Goal: Information Seeking & Learning: Learn about a topic

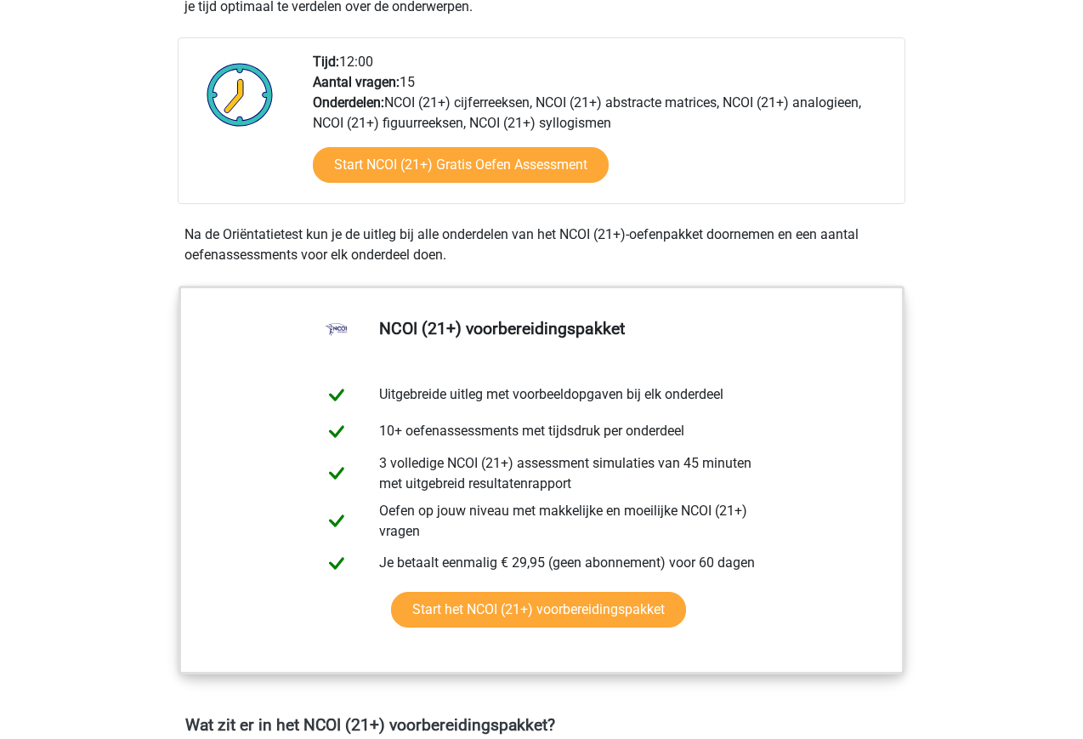
scroll to position [590, 0]
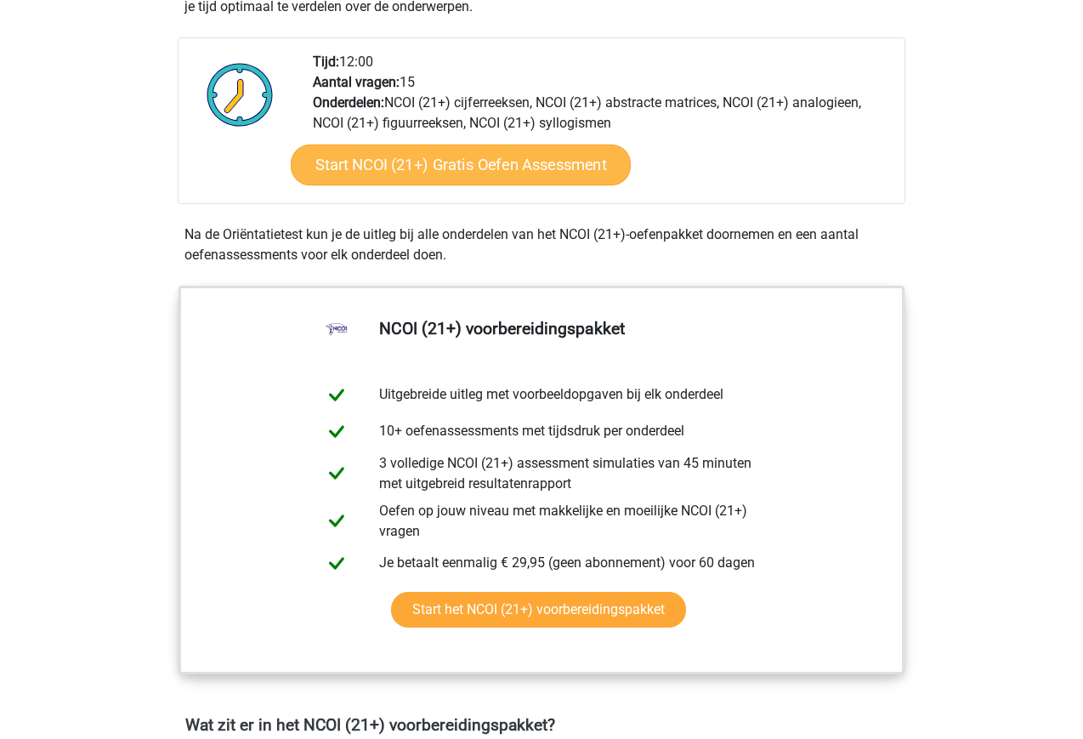
click at [434, 157] on link "Start NCOI (21+) Gratis Oefen Assessment" at bounding box center [461, 165] width 340 height 41
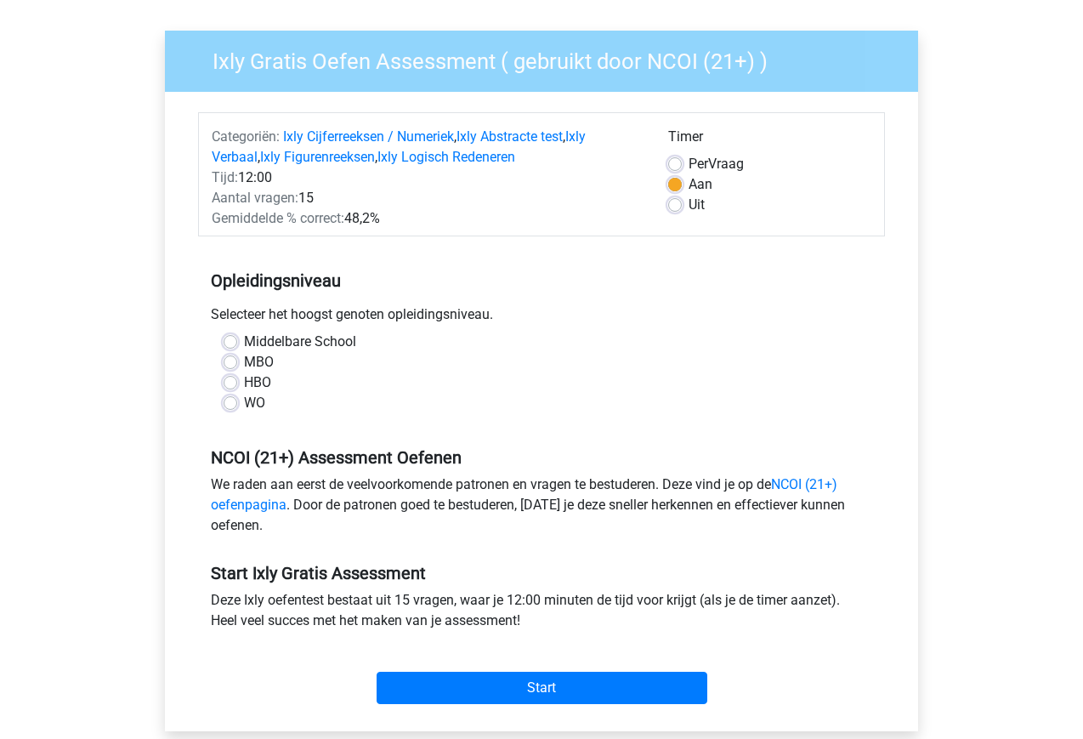
scroll to position [105, 0]
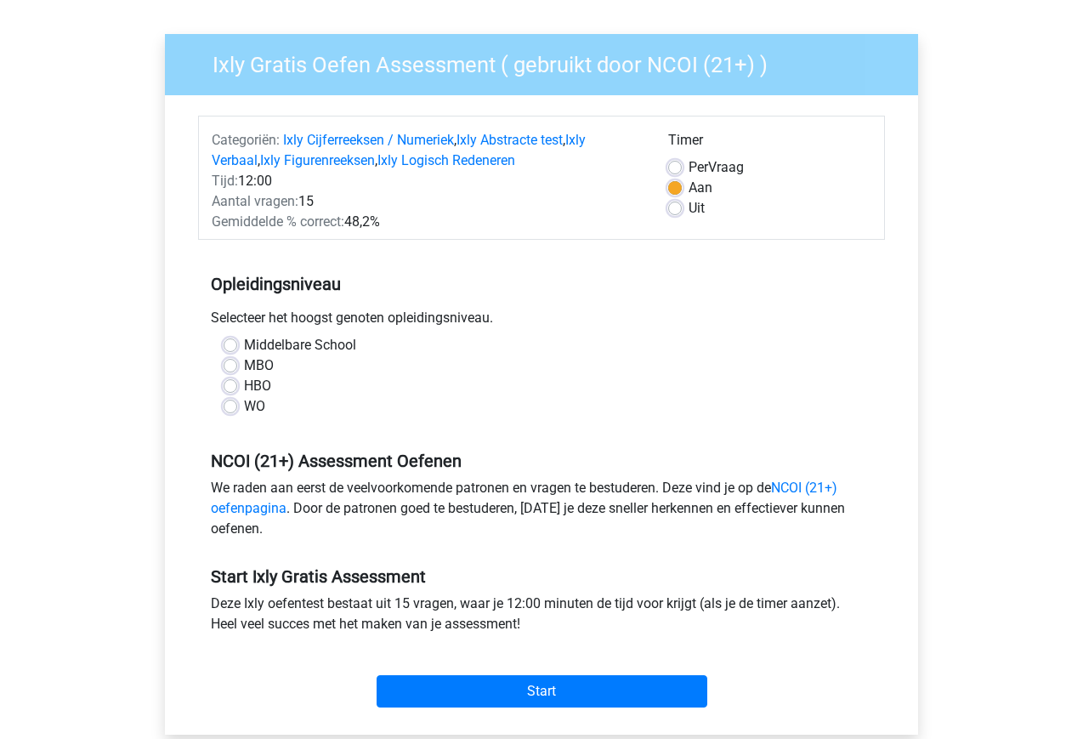
click at [244, 388] on label "HBO" at bounding box center [257, 386] width 27 height 20
click at [225, 388] on input "HBO" at bounding box center [231, 384] width 14 height 17
radio input "true"
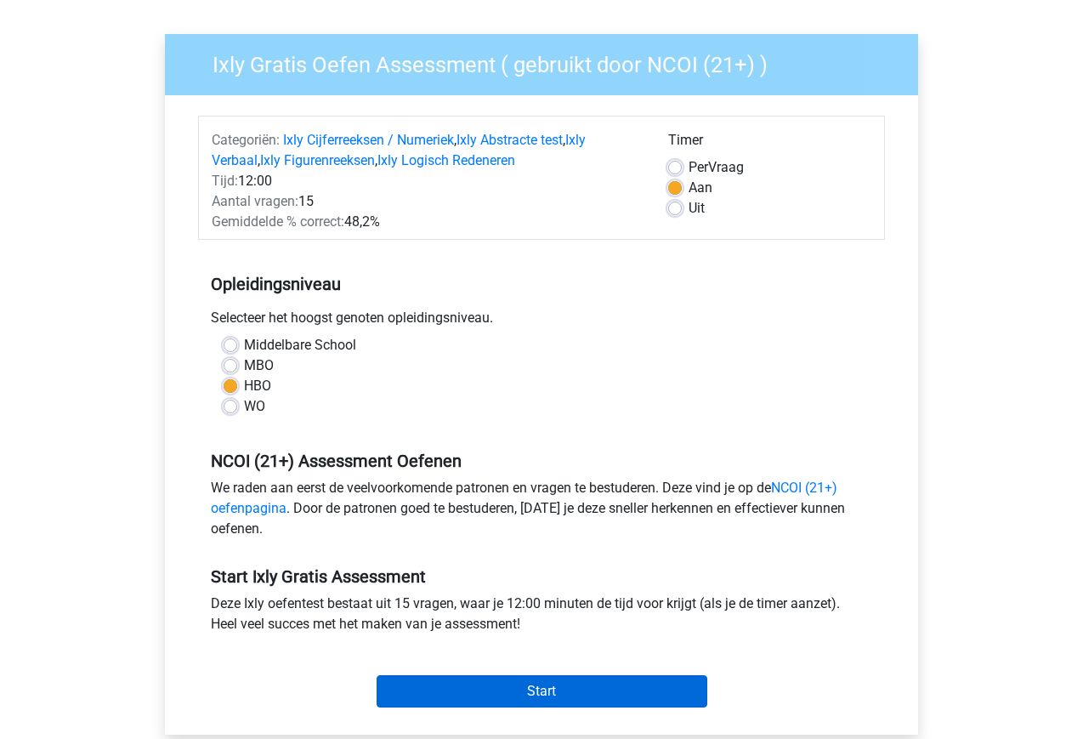
click at [501, 683] on input "Start" at bounding box center [542, 691] width 331 height 32
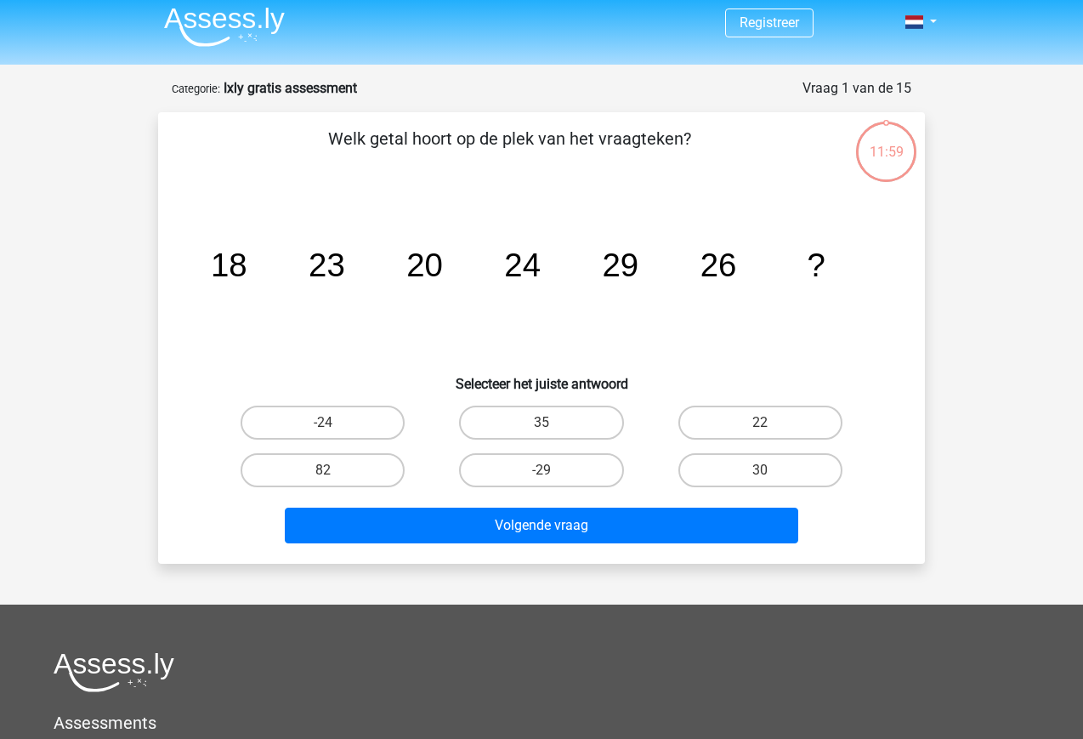
scroll to position [6, 0]
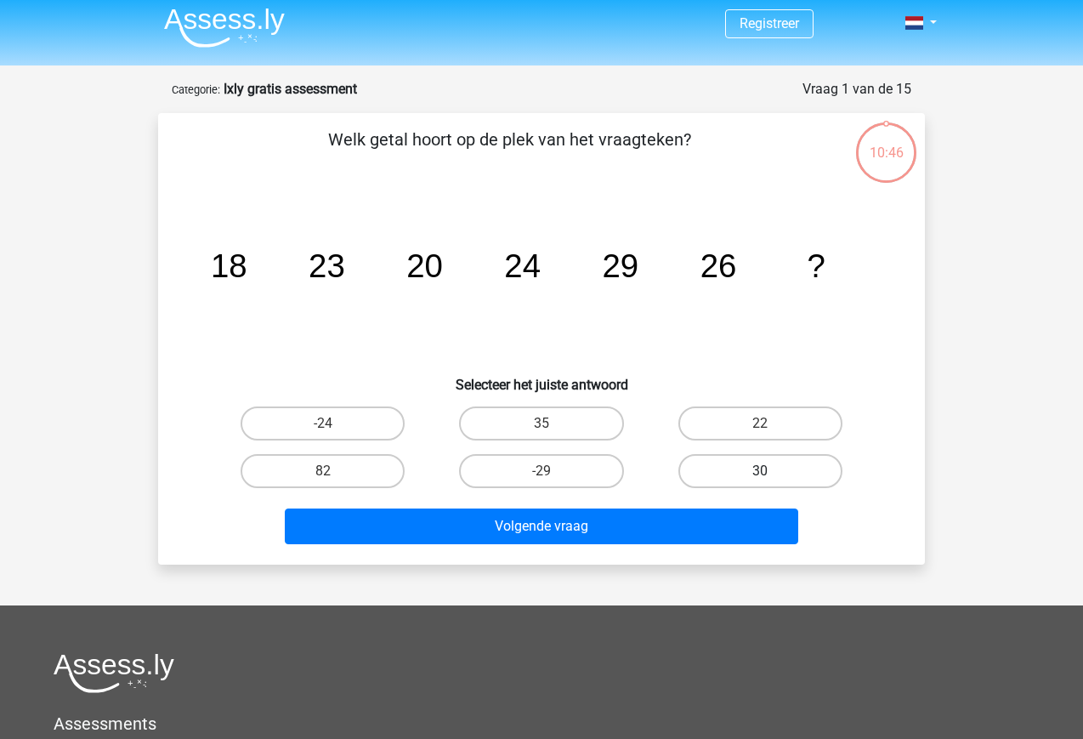
click at [753, 466] on label "30" at bounding box center [760, 471] width 164 height 34
click at [760, 471] on input "30" at bounding box center [765, 476] width 11 height 11
radio input "true"
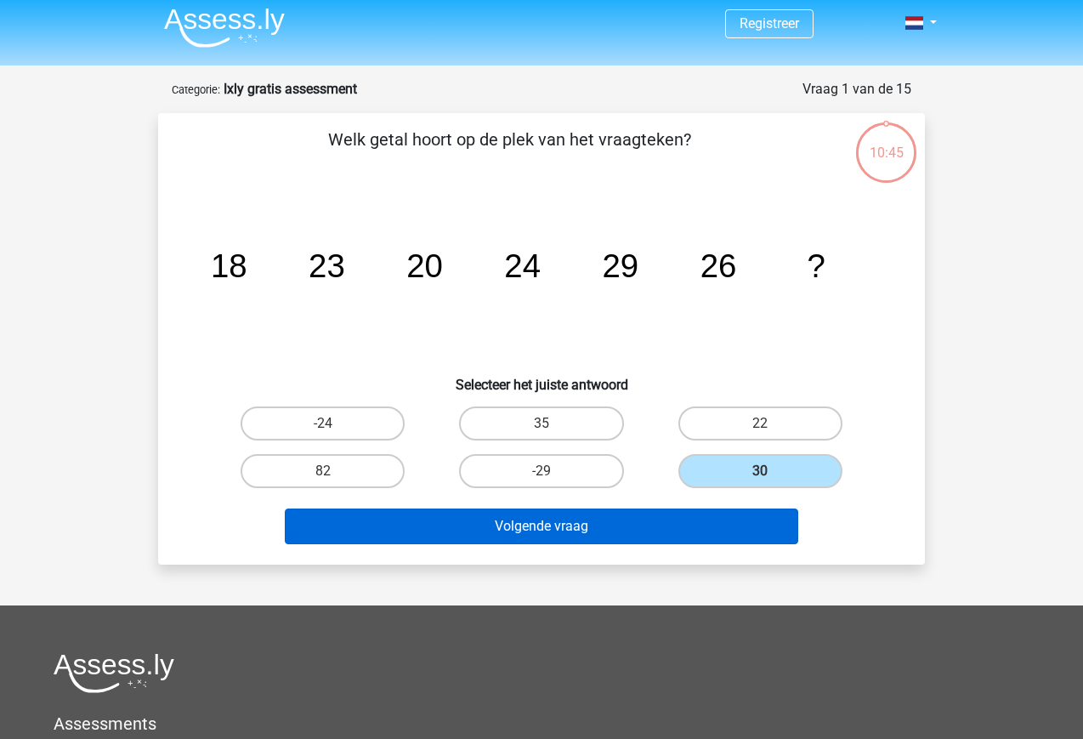
click at [544, 524] on button "Volgende vraag" at bounding box center [542, 526] width 514 height 36
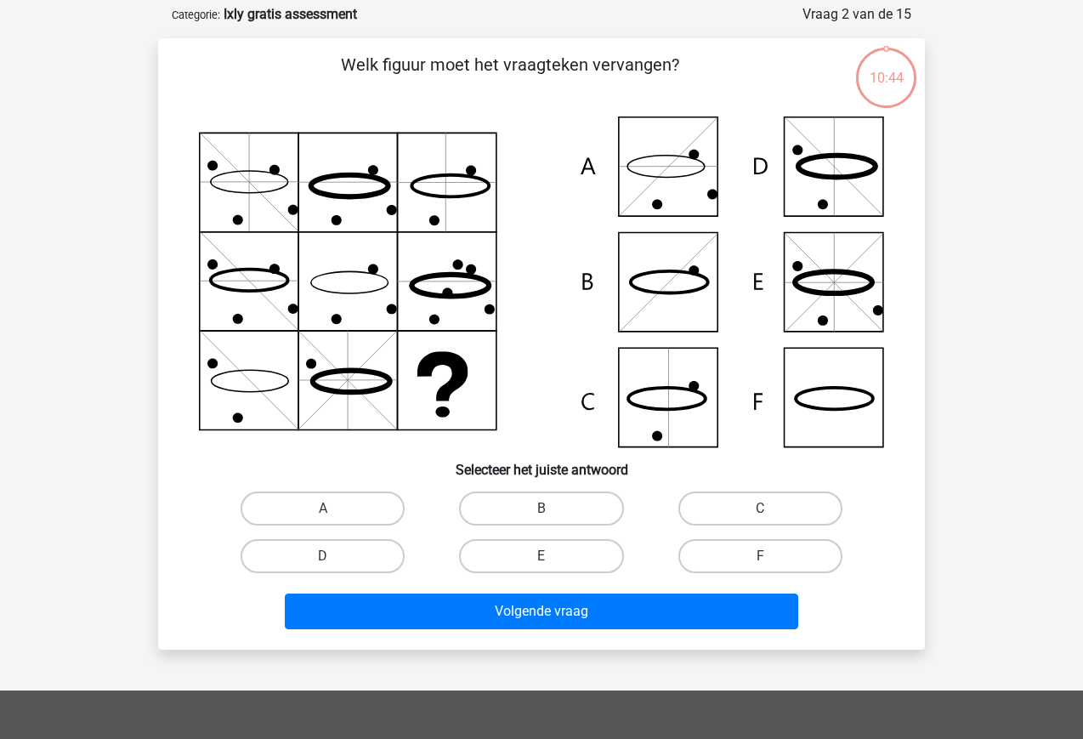
scroll to position [85, 0]
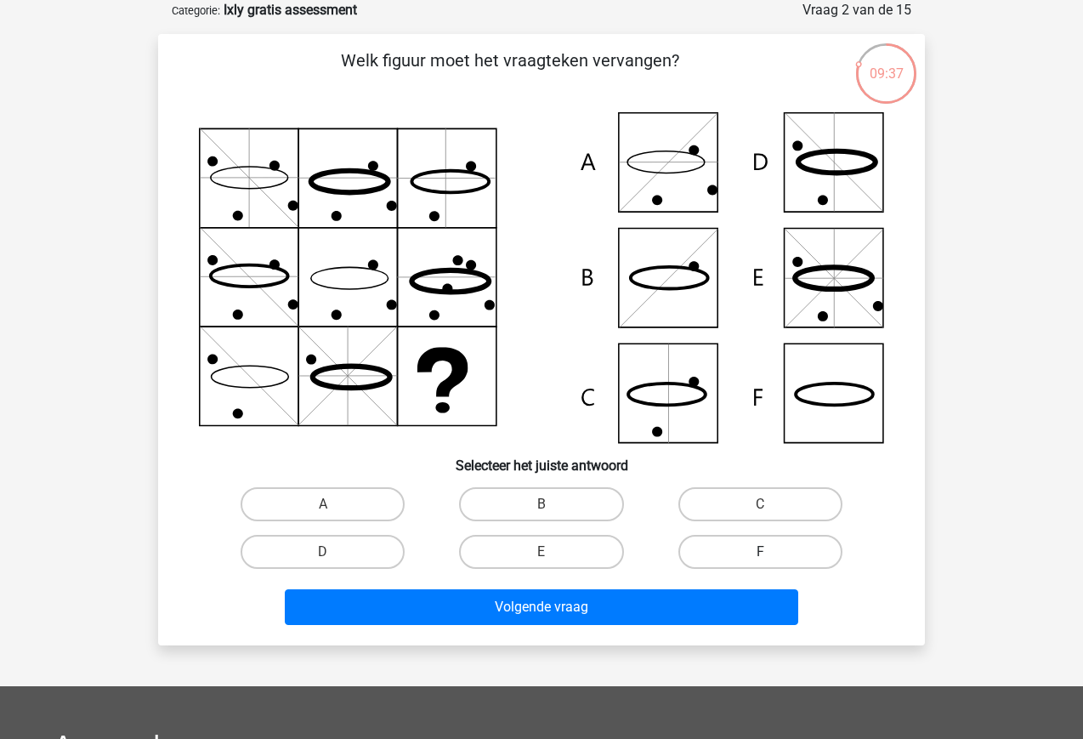
click at [753, 547] on label "F" at bounding box center [760, 552] width 164 height 34
click at [760, 552] on input "F" at bounding box center [765, 557] width 11 height 11
radio input "true"
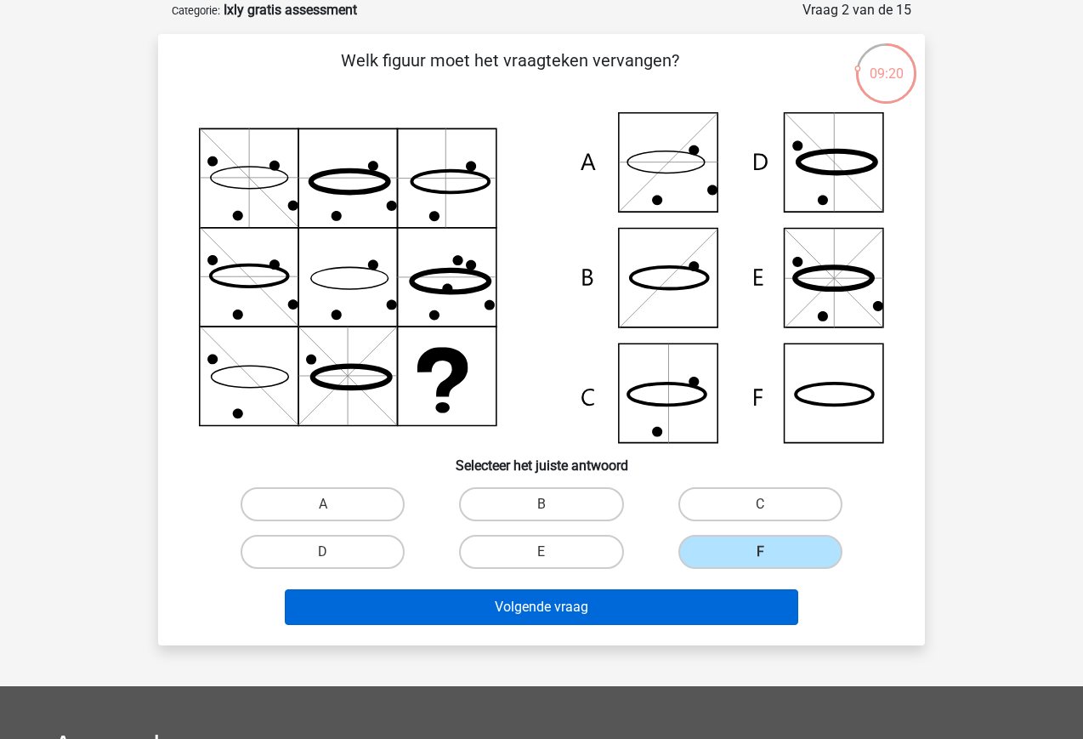
click at [555, 609] on button "Volgende vraag" at bounding box center [542, 607] width 514 height 36
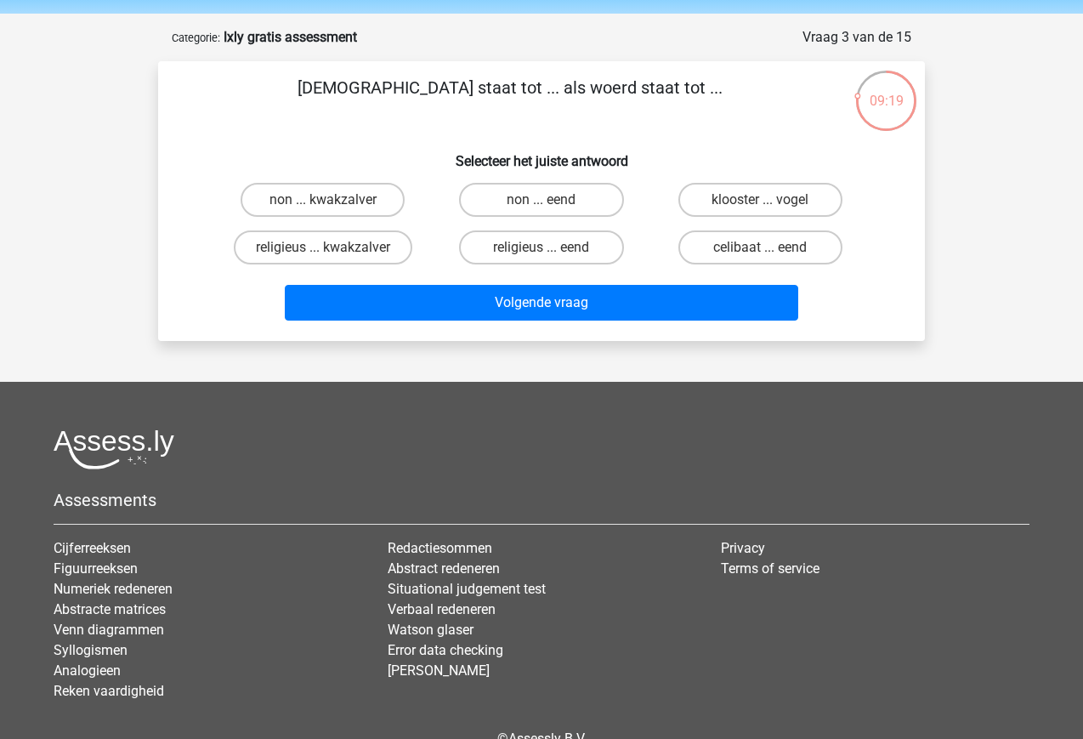
scroll to position [0, 0]
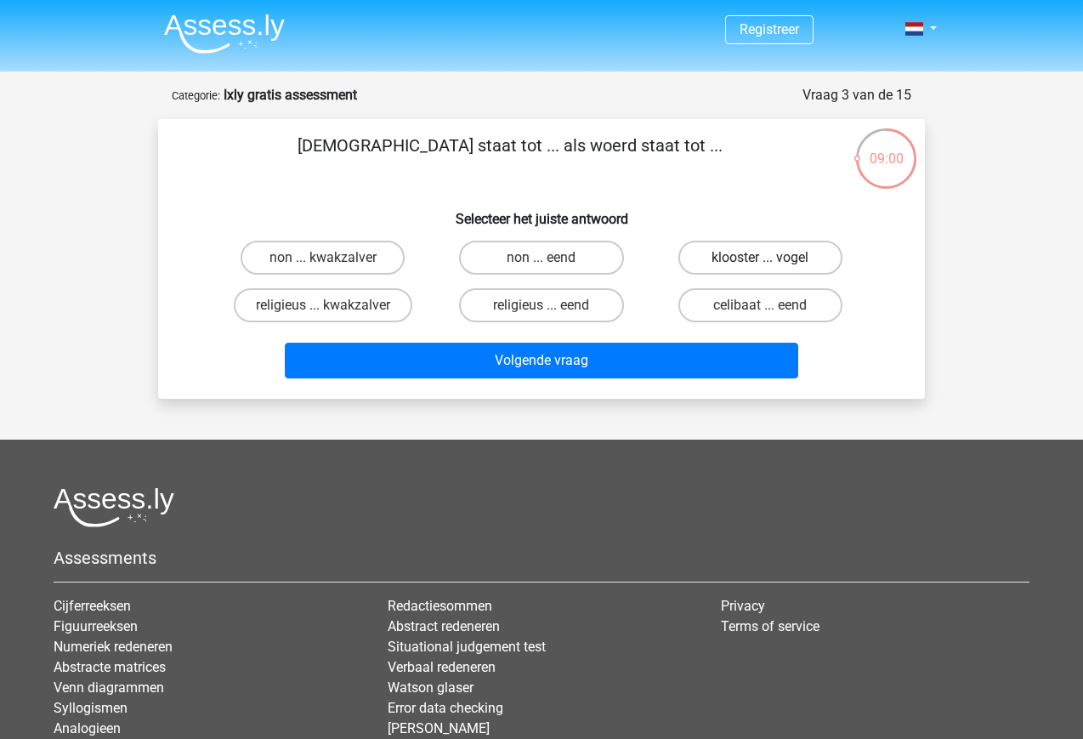
click at [761, 250] on label "klooster ... vogel" at bounding box center [760, 258] width 164 height 34
click at [761, 258] on input "klooster ... vogel" at bounding box center [765, 263] width 11 height 11
radio input "true"
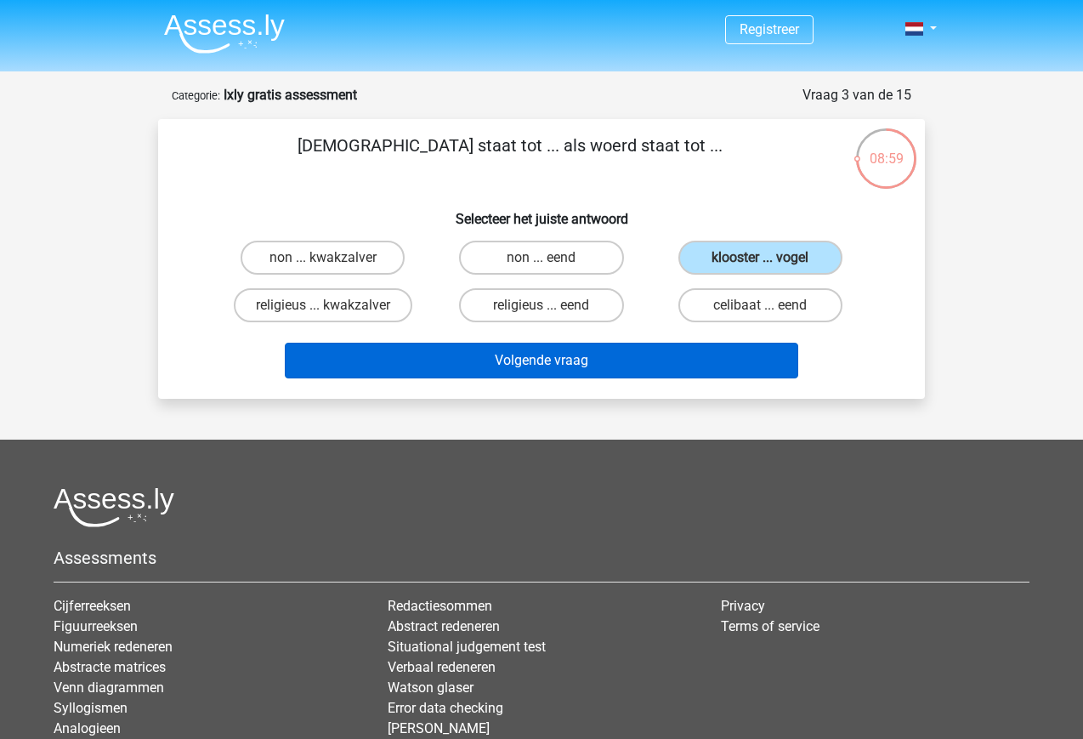
click at [537, 365] on button "Volgende vraag" at bounding box center [542, 361] width 514 height 36
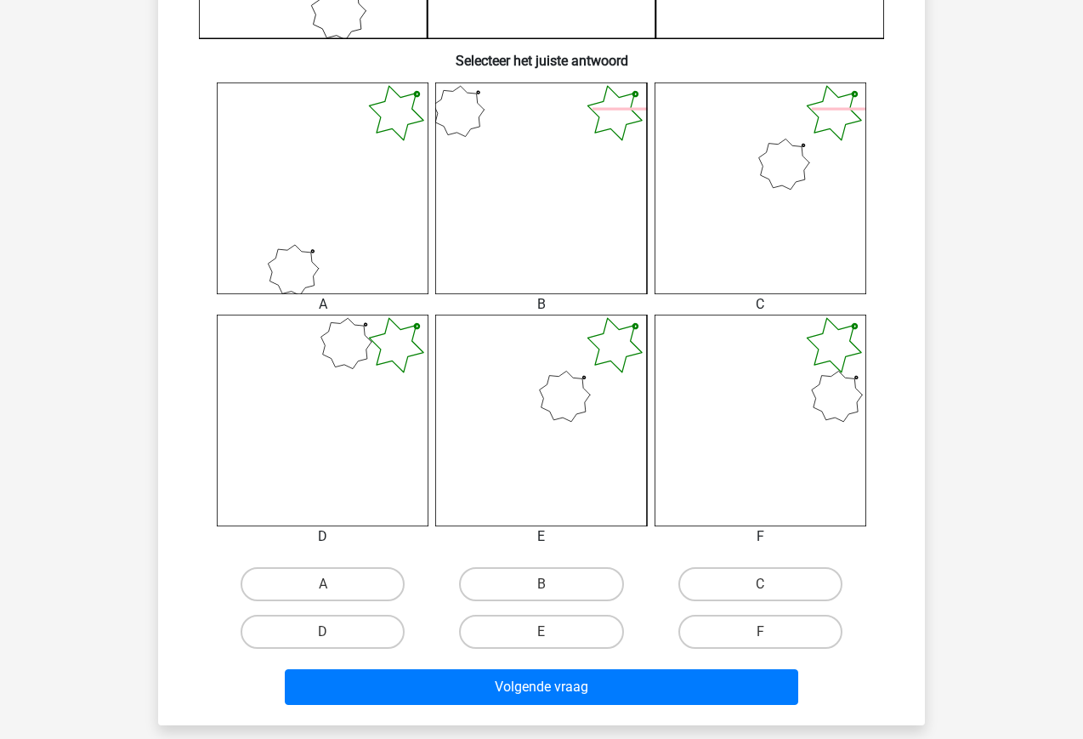
scroll to position [614, 0]
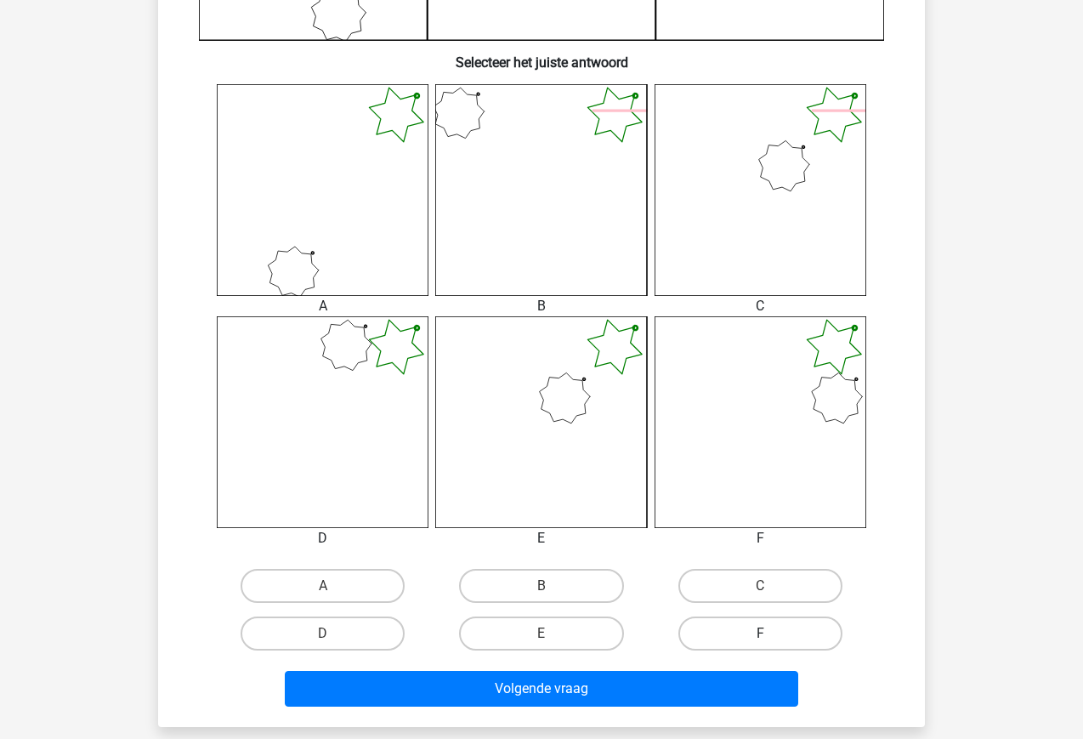
click at [754, 637] on label "F" at bounding box center [760, 633] width 164 height 34
click at [760, 637] on input "F" at bounding box center [765, 638] width 11 height 11
radio input "true"
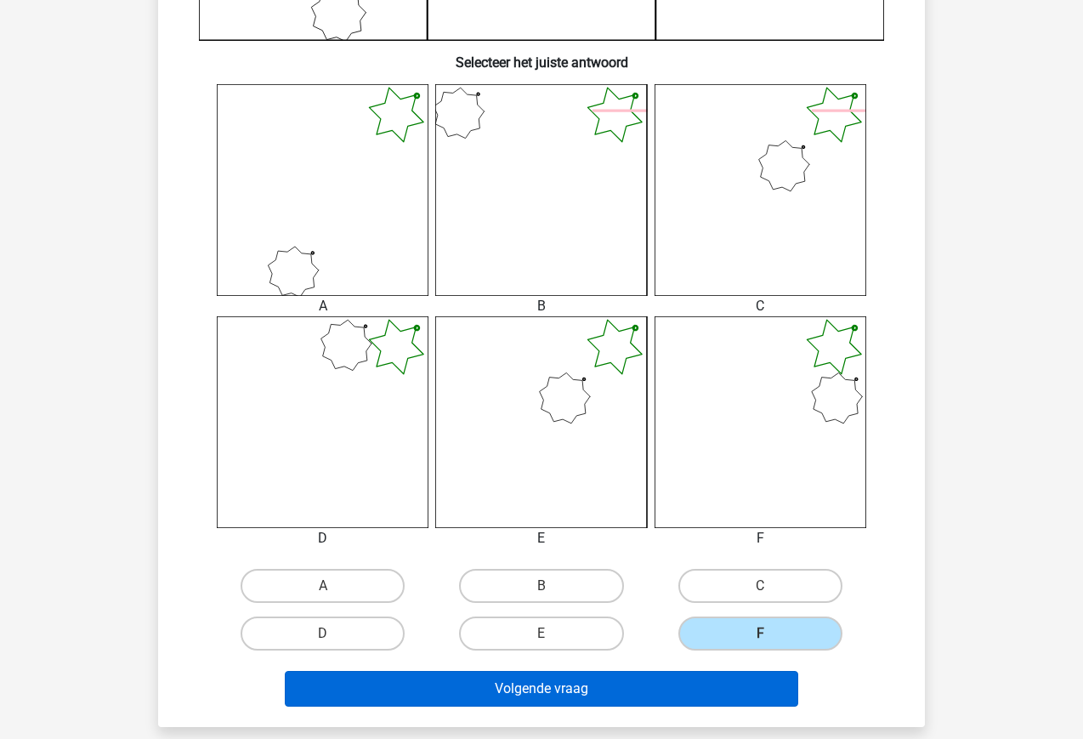
click at [552, 698] on button "Volgende vraag" at bounding box center [542, 689] width 514 height 36
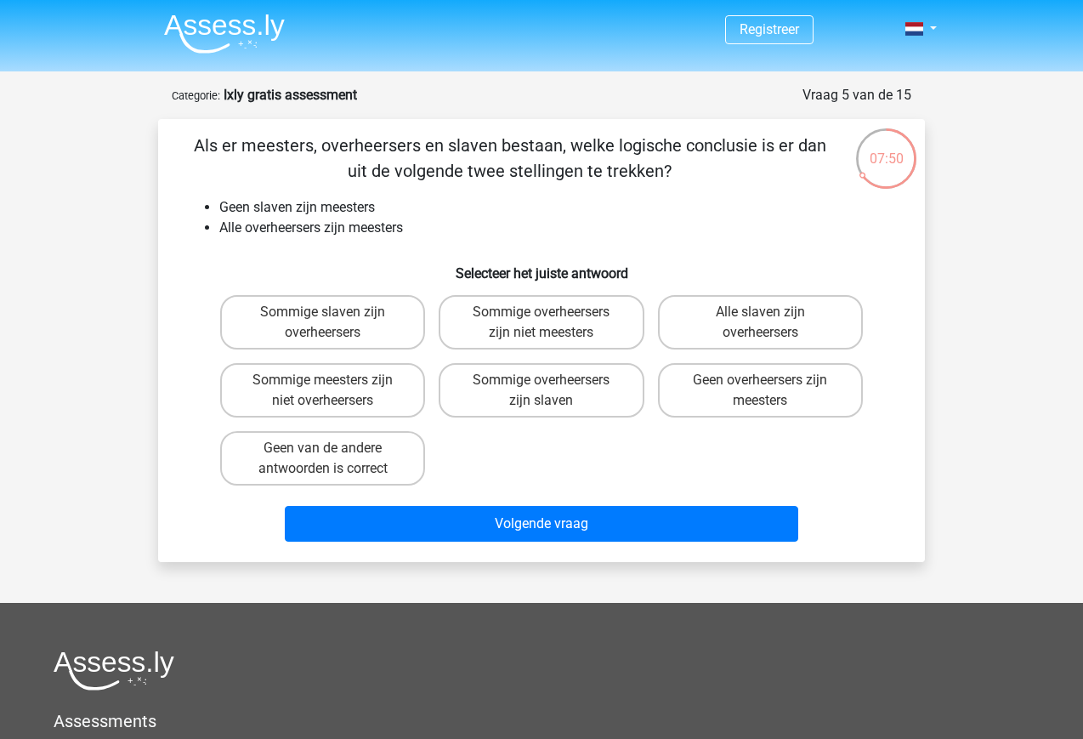
scroll to position [16, 0]
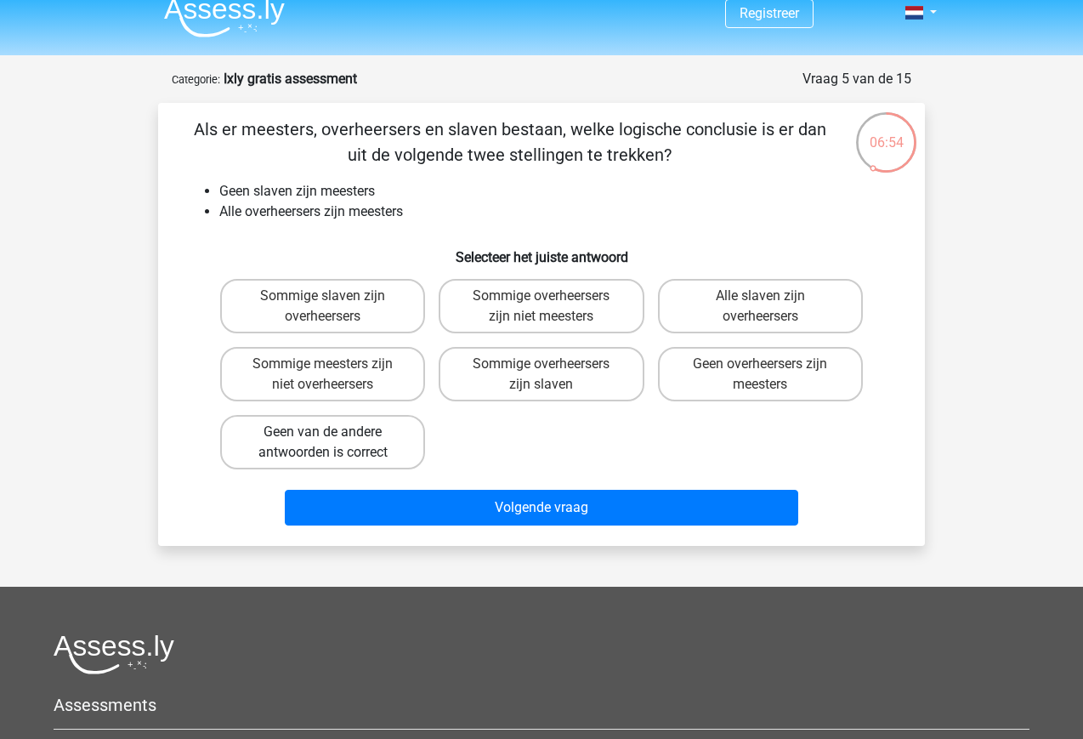
click at [280, 445] on label "Geen van de andere antwoorden is correct" at bounding box center [322, 442] width 205 height 54
click at [323, 443] on input "Geen van de andere antwoorden is correct" at bounding box center [328, 437] width 11 height 11
radio input "true"
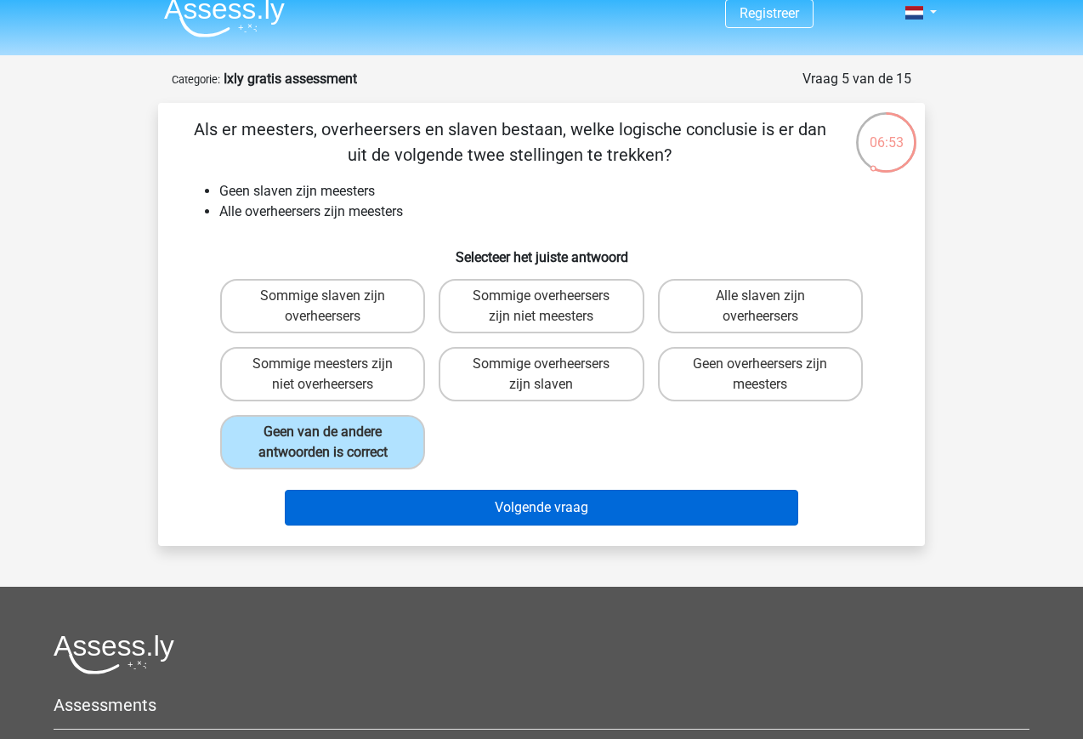
click at [527, 513] on button "Volgende vraag" at bounding box center [542, 508] width 514 height 36
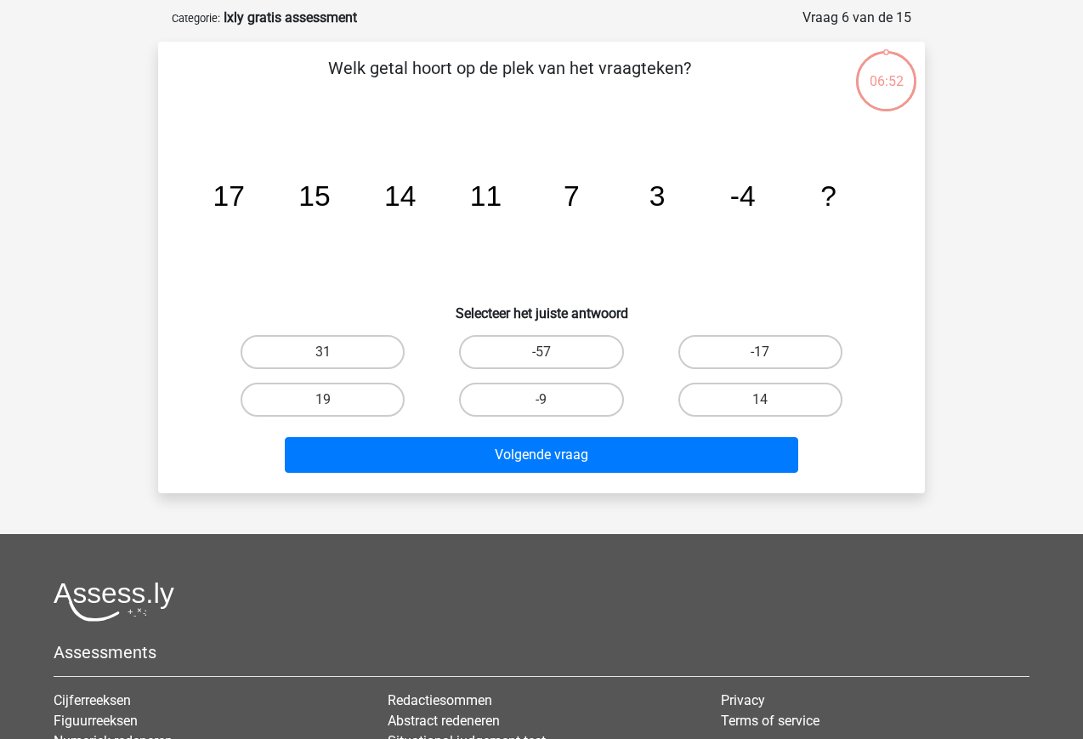
scroll to position [85, 0]
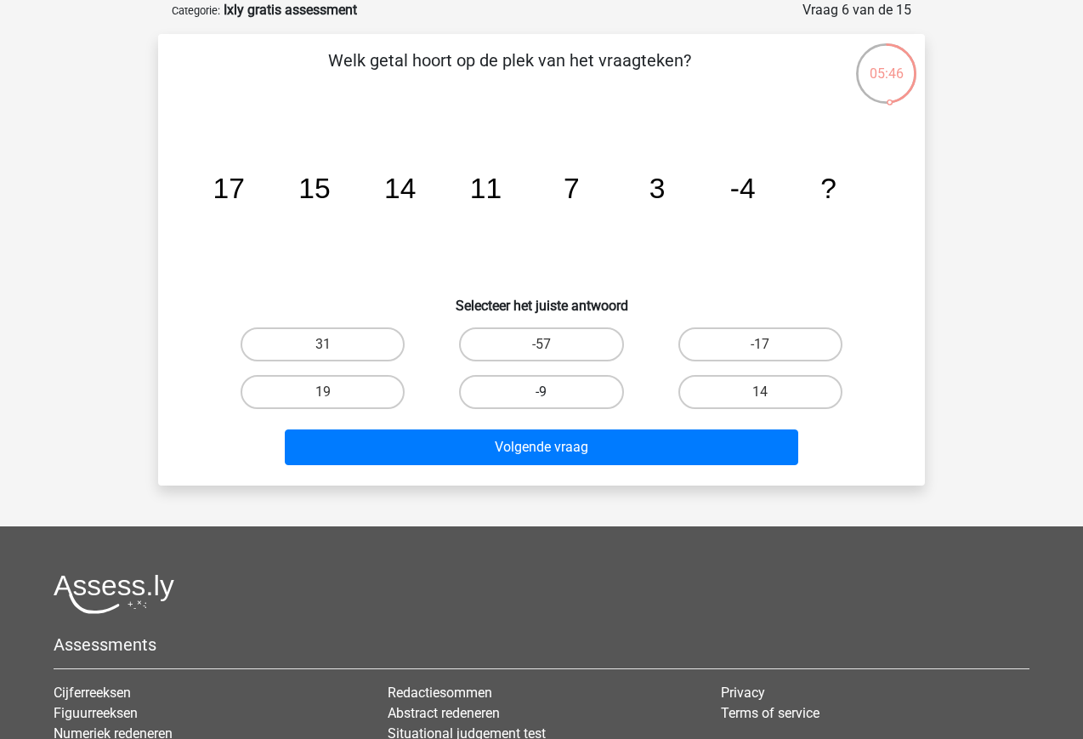
click at [513, 405] on label "-9" at bounding box center [541, 392] width 164 height 34
click at [541, 403] on input "-9" at bounding box center [546, 397] width 11 height 11
radio input "true"
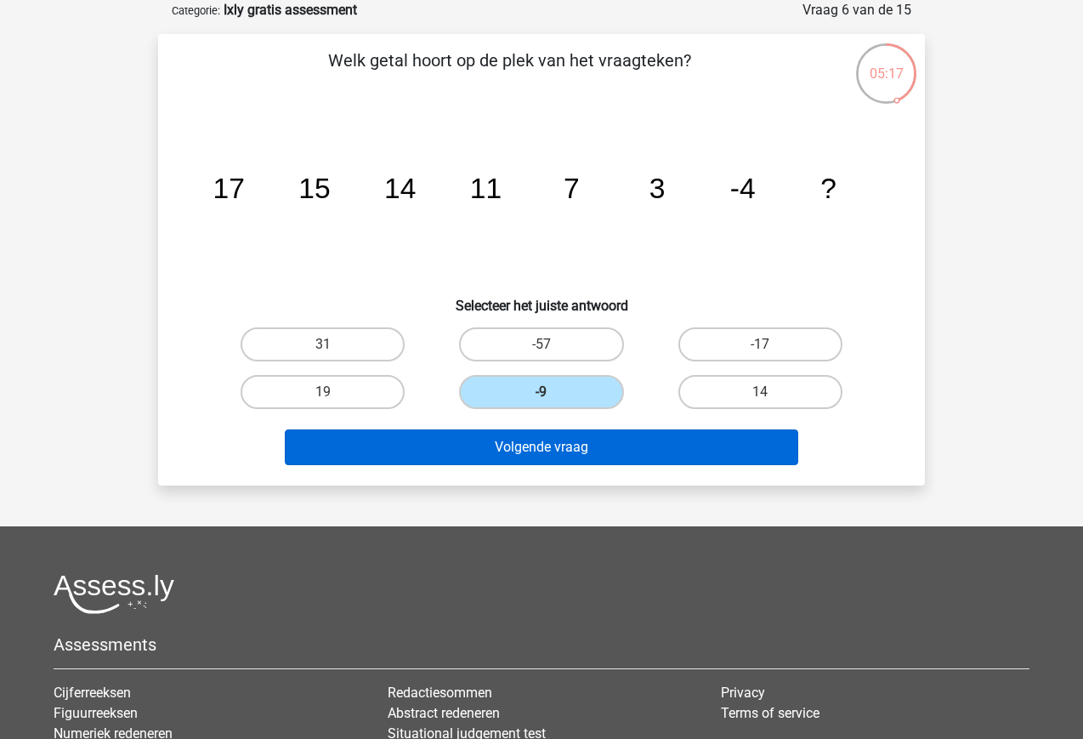
click at [541, 445] on button "Volgende vraag" at bounding box center [542, 447] width 514 height 36
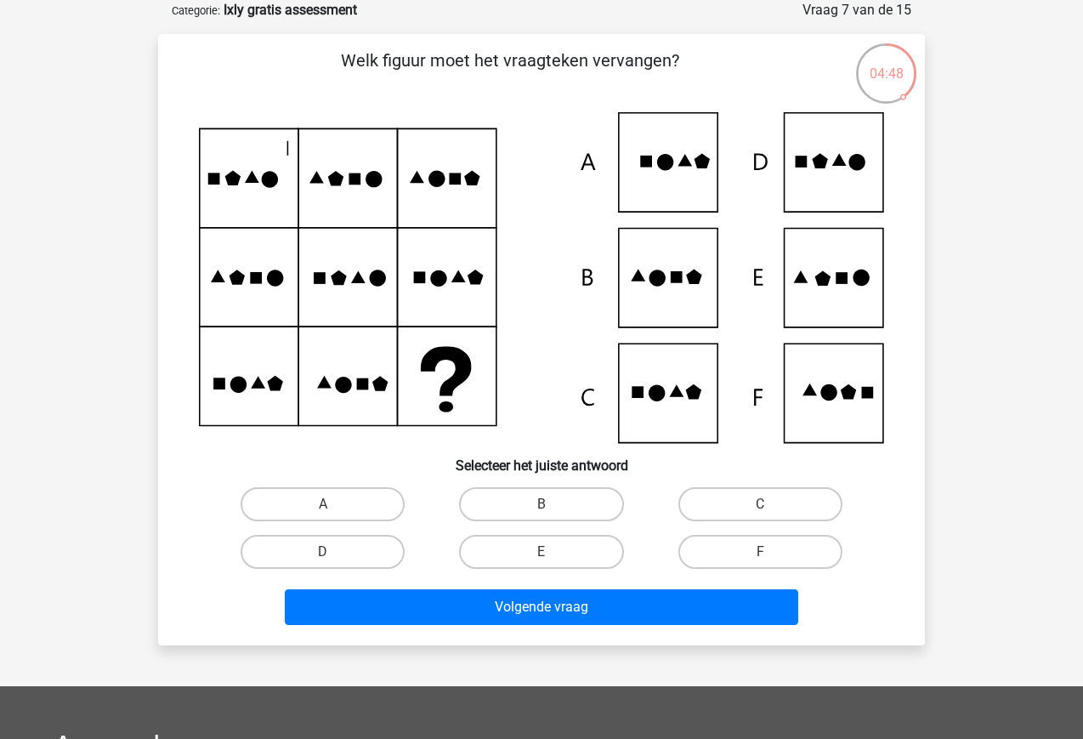
click at [824, 179] on icon at bounding box center [541, 277] width 685 height 331
click at [304, 561] on label "D" at bounding box center [323, 552] width 164 height 34
click at [323, 561] on input "D" at bounding box center [328, 557] width 11 height 11
radio input "true"
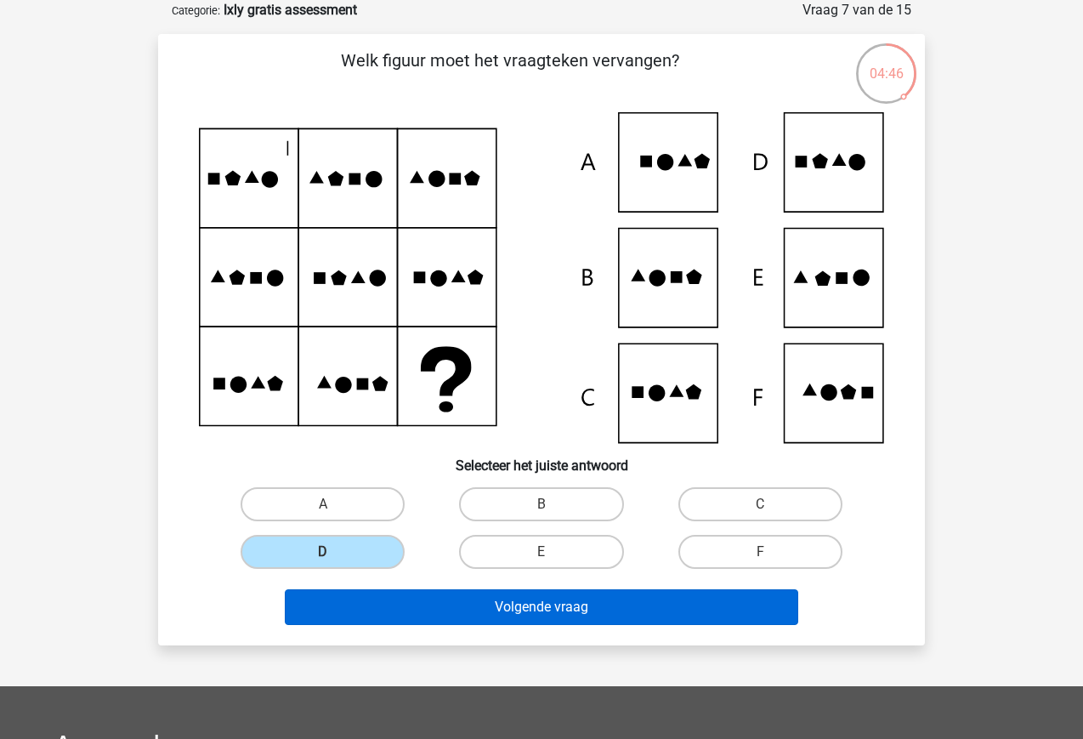
click at [497, 611] on button "Volgende vraag" at bounding box center [542, 607] width 514 height 36
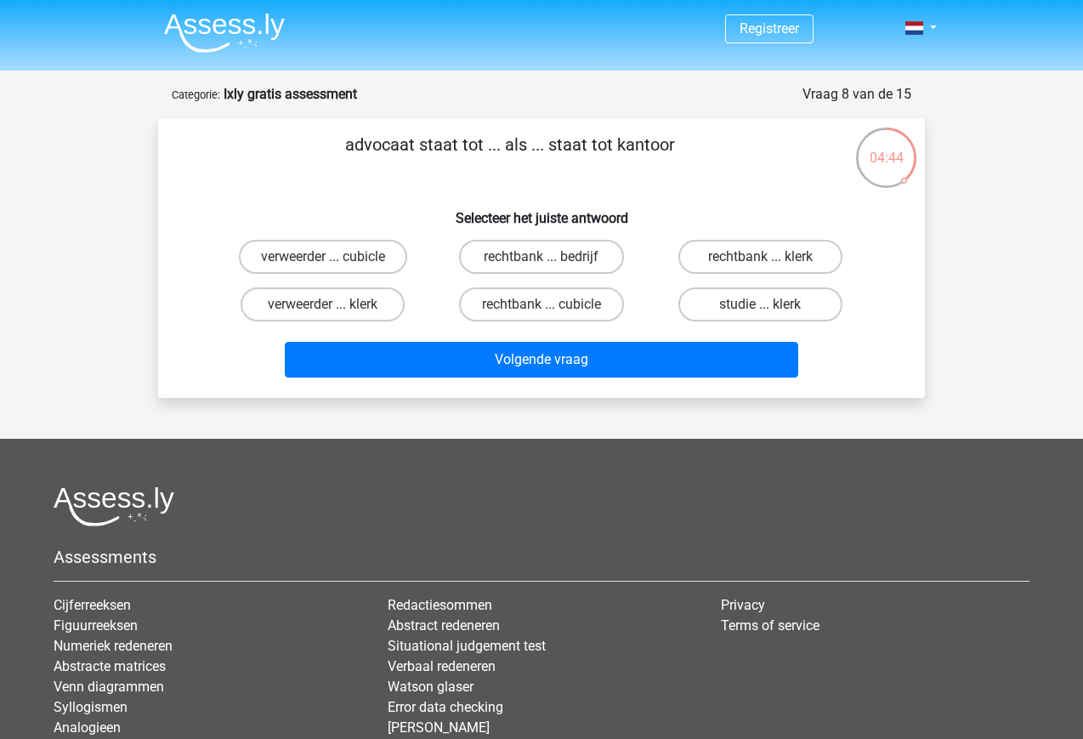
scroll to position [0, 0]
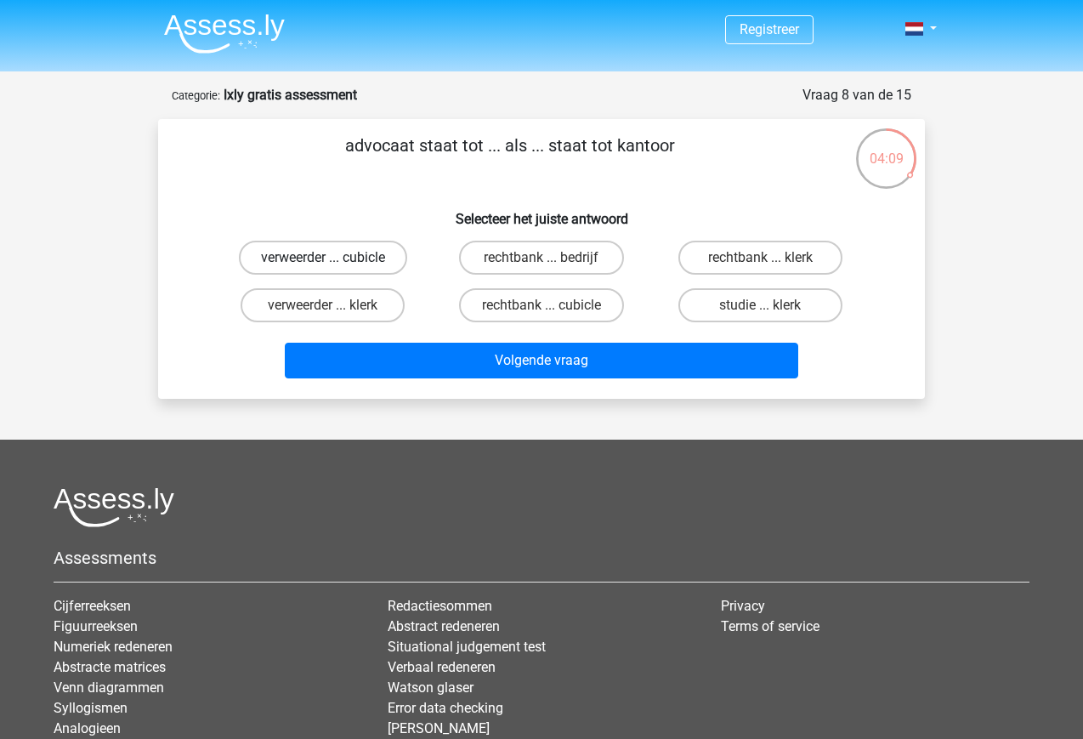
click at [275, 261] on label "verweerder ... cubicle" at bounding box center [323, 258] width 168 height 34
click at [323, 261] on input "verweerder ... cubicle" at bounding box center [328, 263] width 11 height 11
radio input "true"
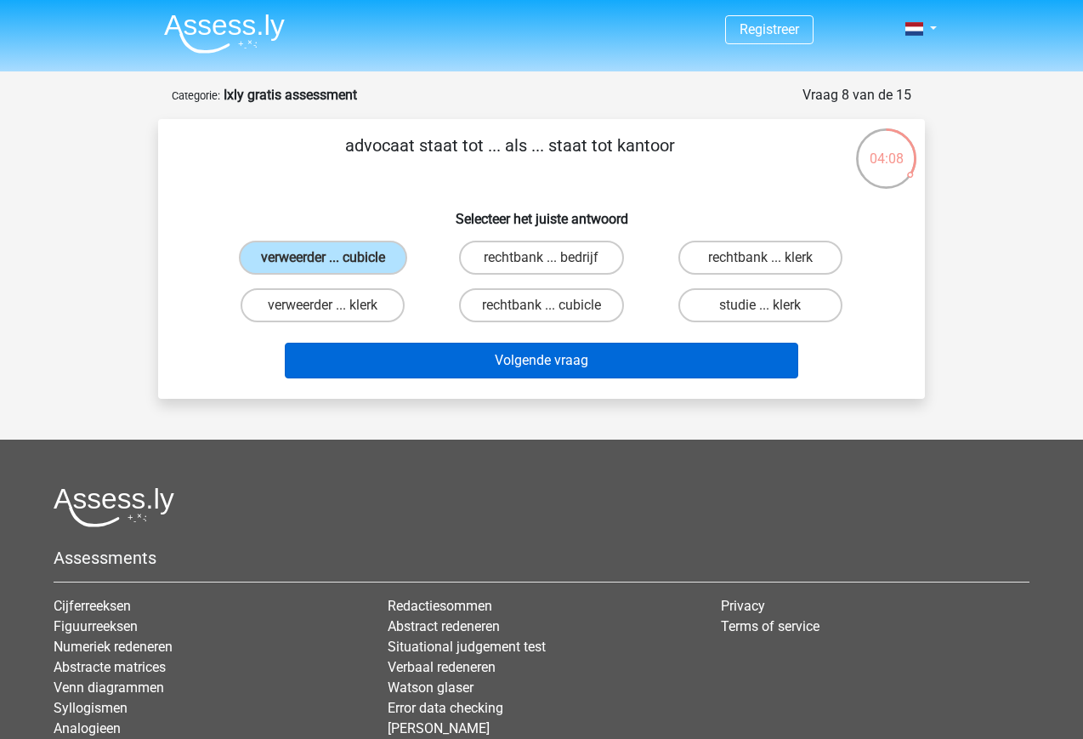
click at [504, 360] on button "Volgende vraag" at bounding box center [542, 361] width 514 height 36
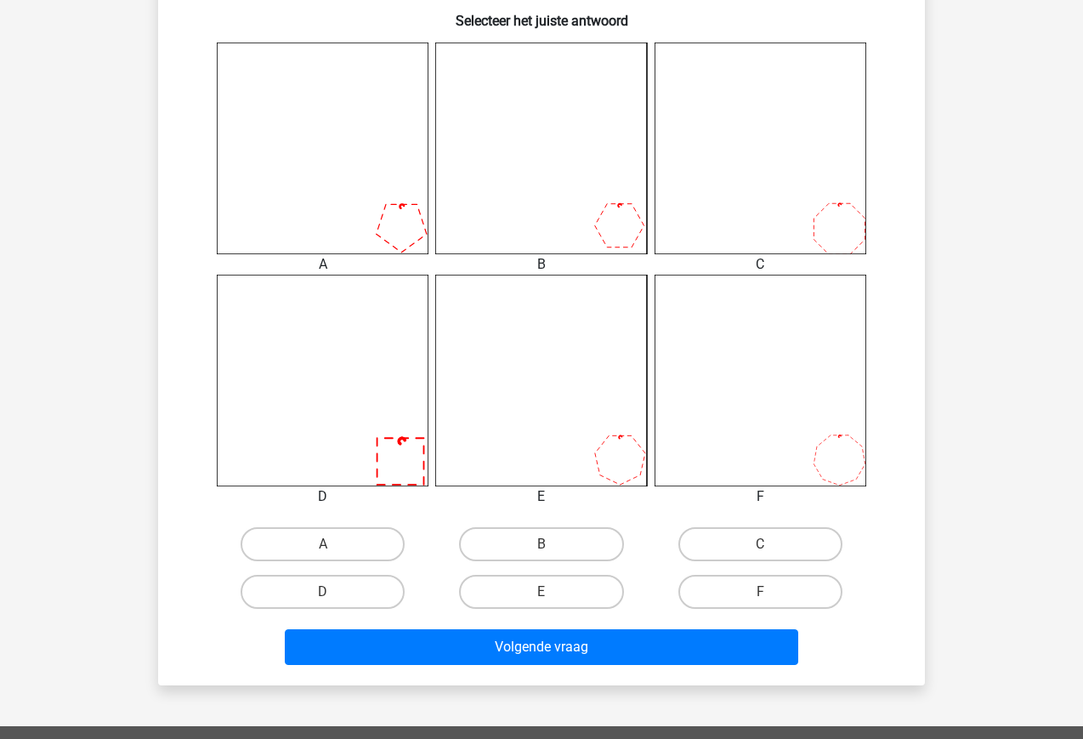
scroll to position [658, 0]
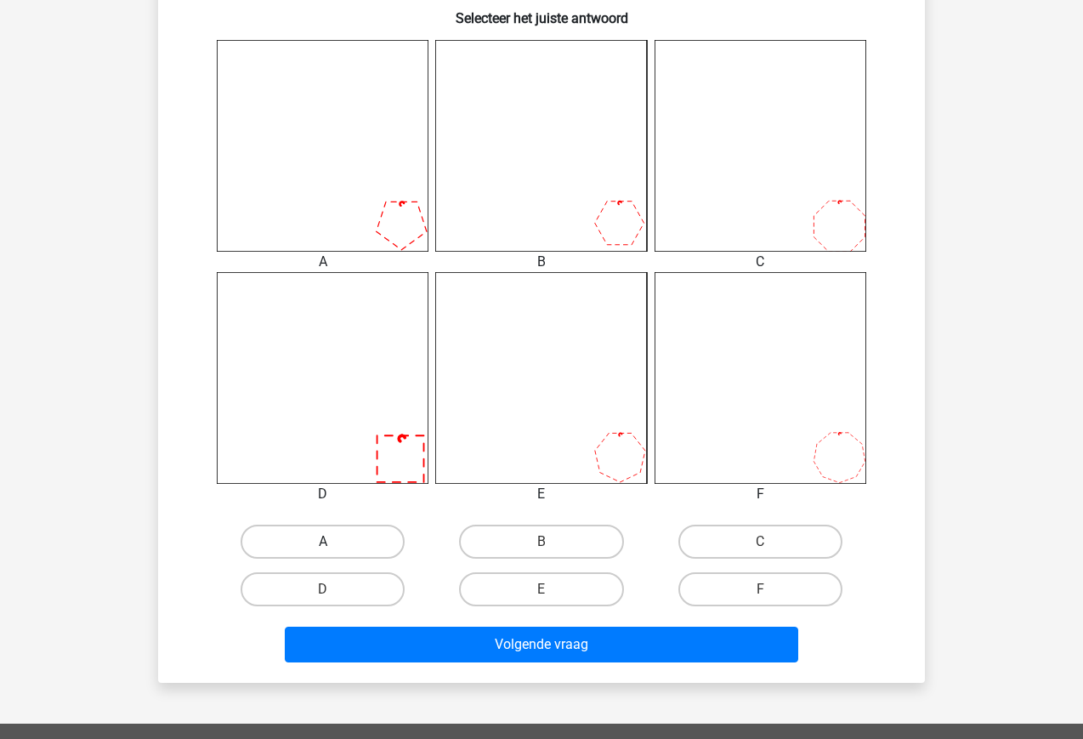
click at [309, 547] on label "A" at bounding box center [323, 541] width 164 height 34
click at [323, 547] on input "A" at bounding box center [328, 546] width 11 height 11
radio input "true"
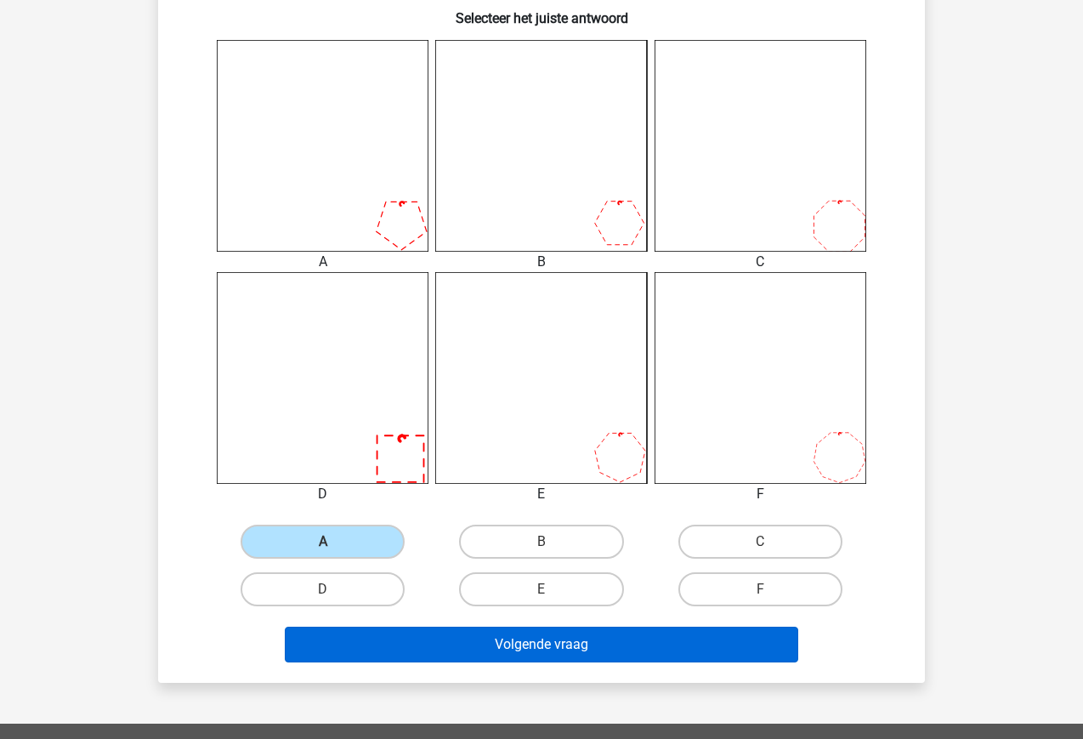
click at [500, 655] on button "Volgende vraag" at bounding box center [542, 644] width 514 height 36
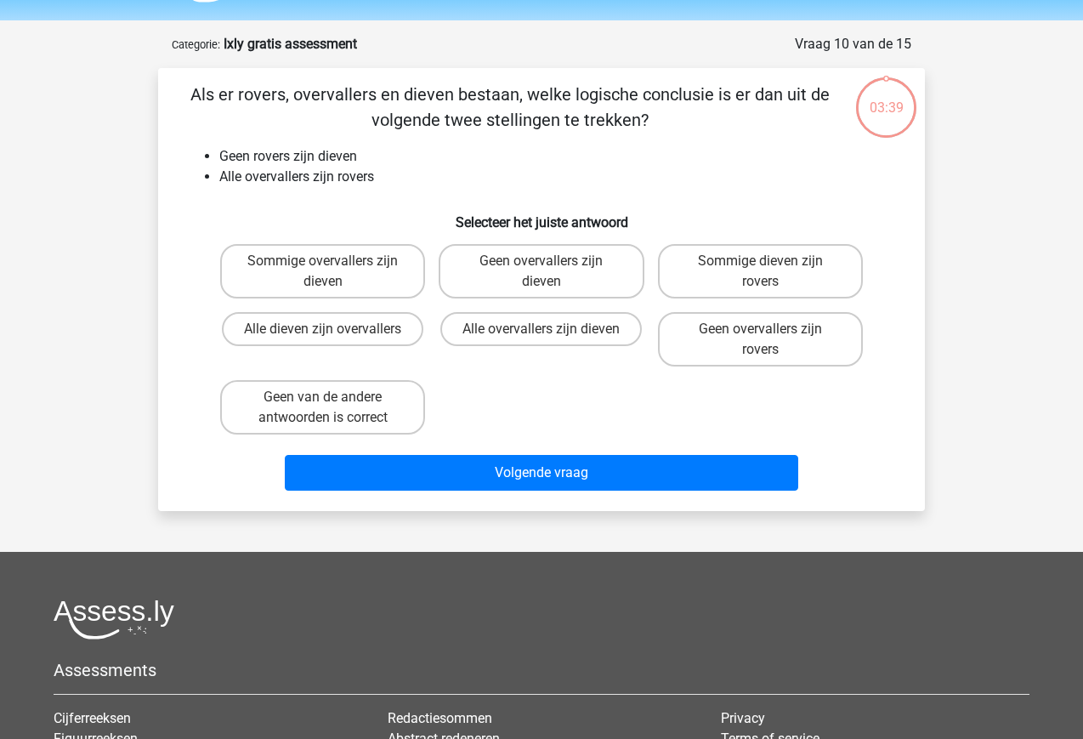
scroll to position [0, 0]
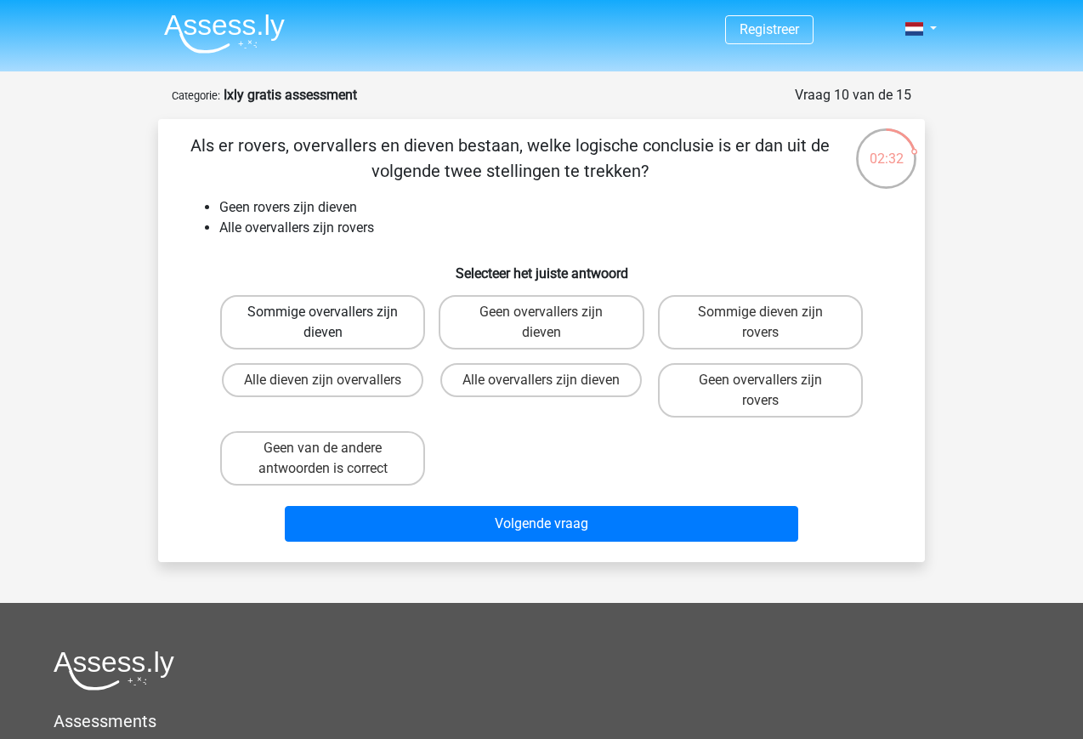
click at [275, 314] on label "Sommige overvallers zijn dieven" at bounding box center [322, 322] width 205 height 54
click at [323, 314] on input "Sommige overvallers zijn dieven" at bounding box center [328, 317] width 11 height 11
radio input "true"
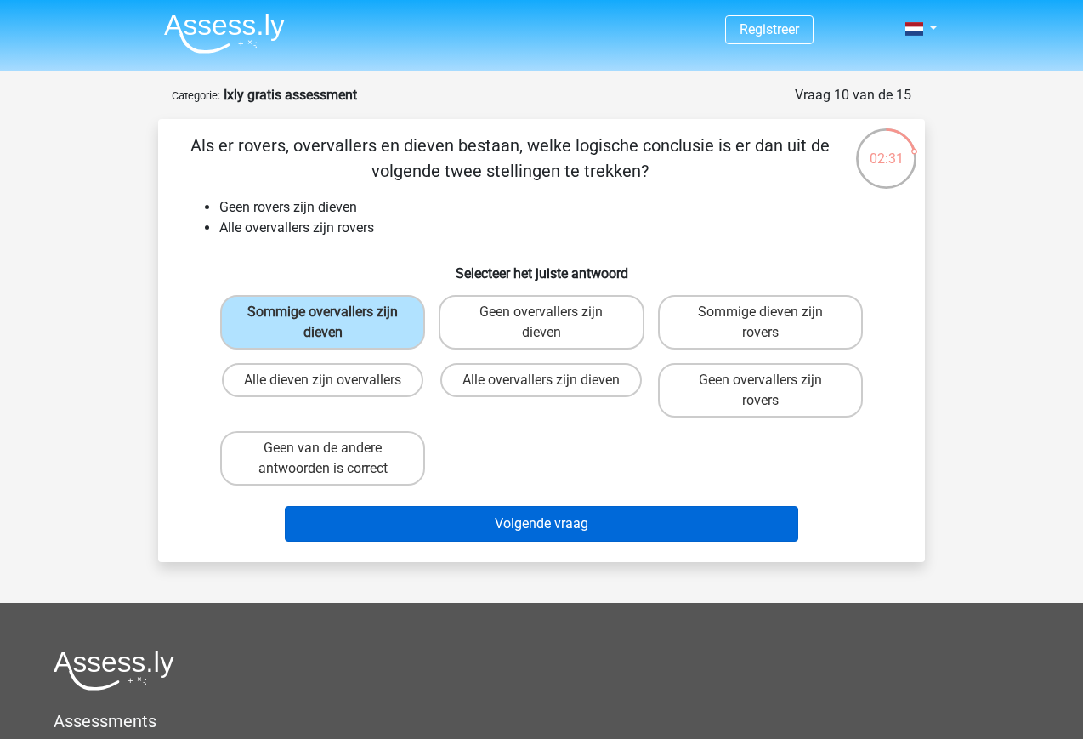
click at [494, 513] on button "Volgende vraag" at bounding box center [542, 524] width 514 height 36
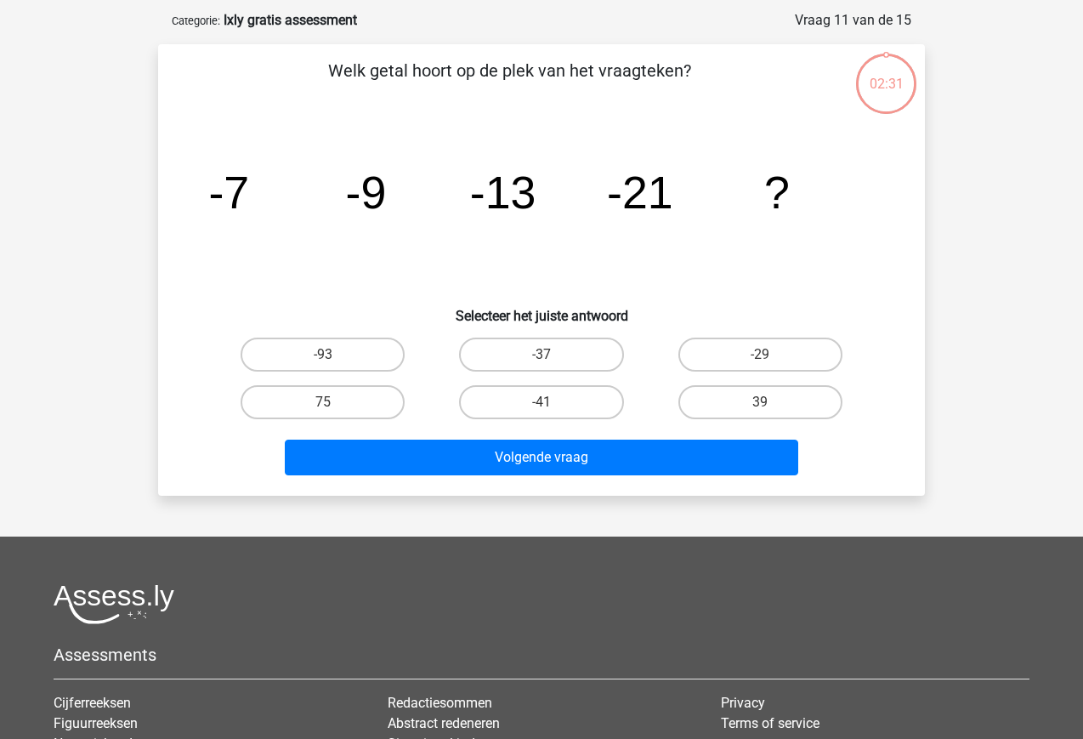
scroll to position [85, 0]
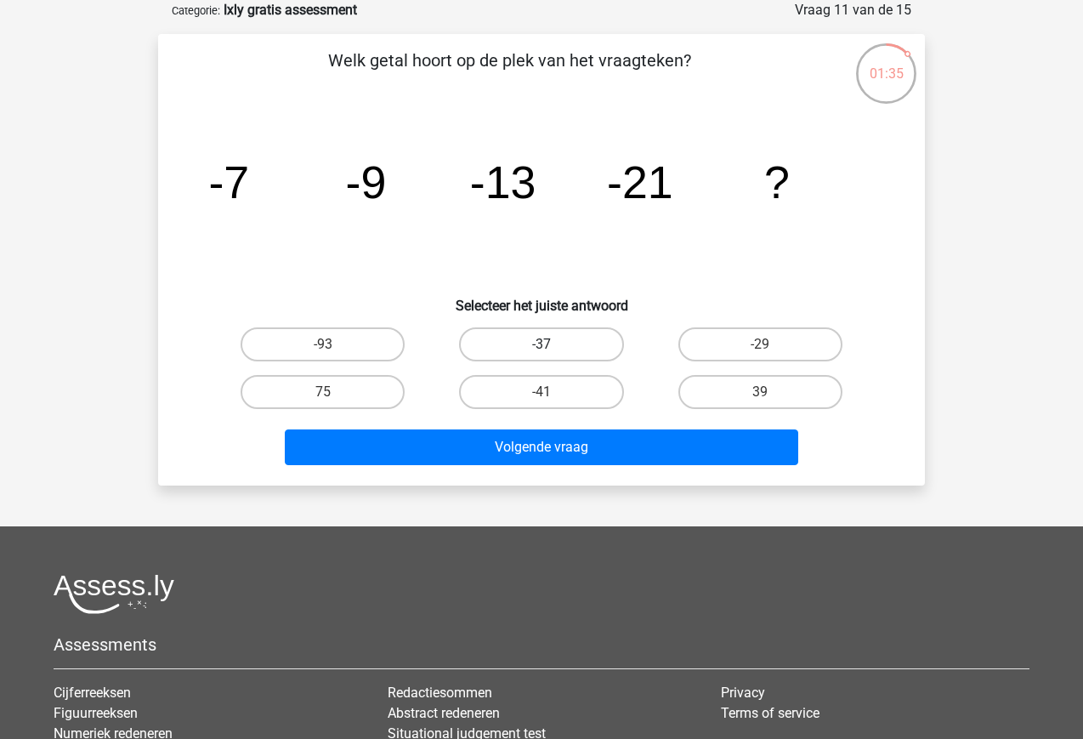
click at [521, 327] on label "-37" at bounding box center [541, 344] width 164 height 34
click at [541, 344] on input "-37" at bounding box center [546, 349] width 11 height 11
radio input "true"
click at [524, 341] on label "-37" at bounding box center [541, 344] width 164 height 34
click at [541, 344] on input "-37" at bounding box center [546, 349] width 11 height 11
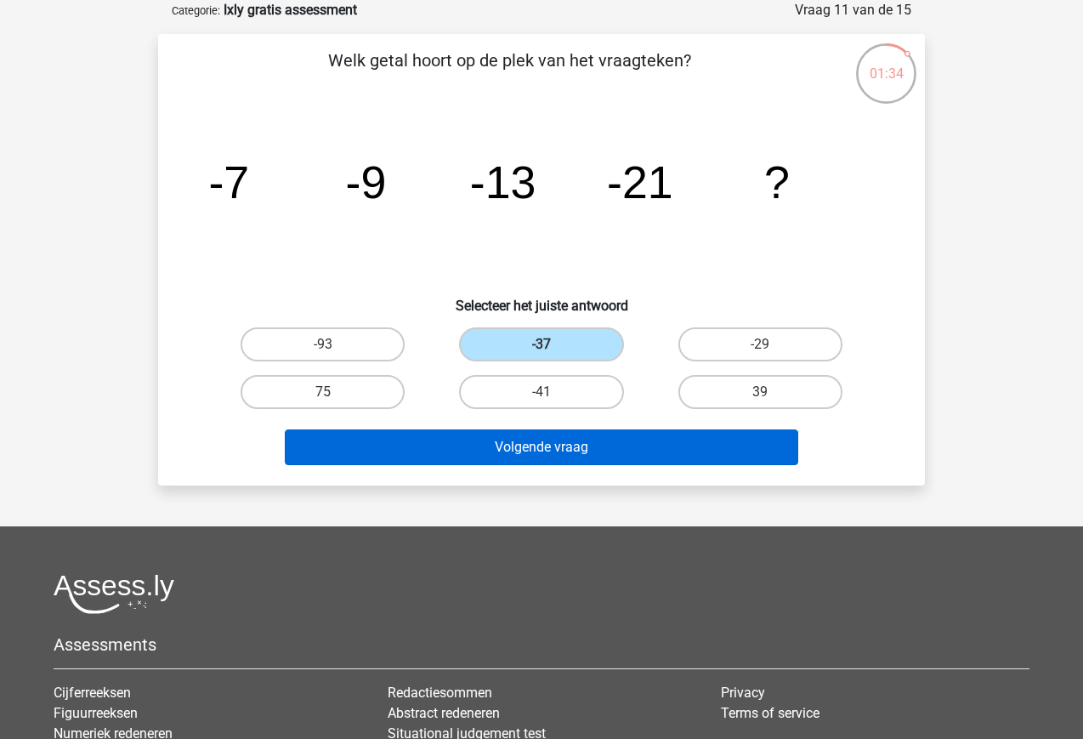
click at [543, 452] on button "Volgende vraag" at bounding box center [542, 447] width 514 height 36
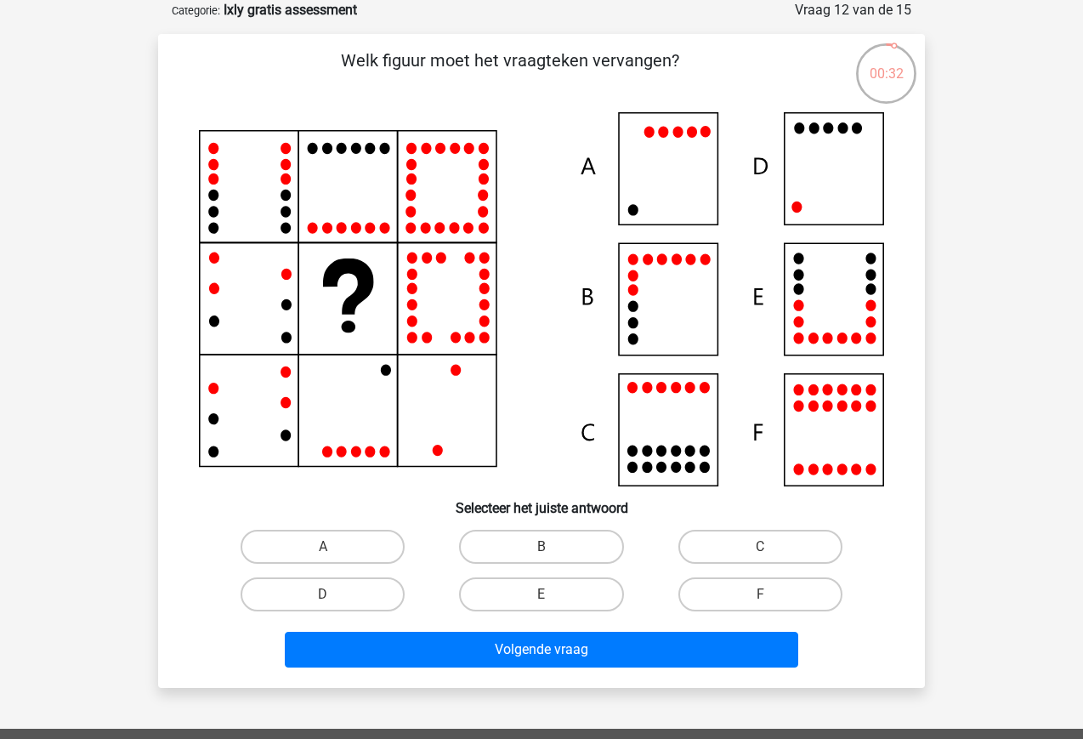
click at [851, 303] on icon at bounding box center [541, 299] width 685 height 374
click at [517, 586] on label "E" at bounding box center [541, 594] width 164 height 34
click at [541, 594] on input "E" at bounding box center [546, 599] width 11 height 11
radio input "true"
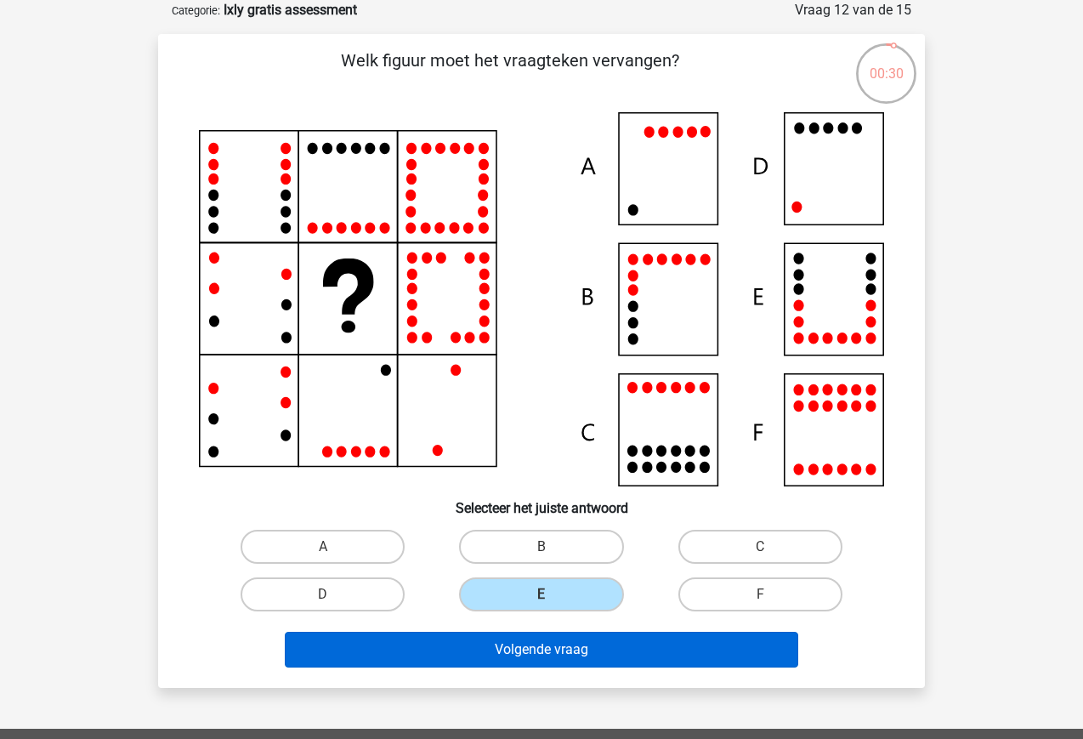
click at [541, 654] on button "Volgende vraag" at bounding box center [542, 650] width 514 height 36
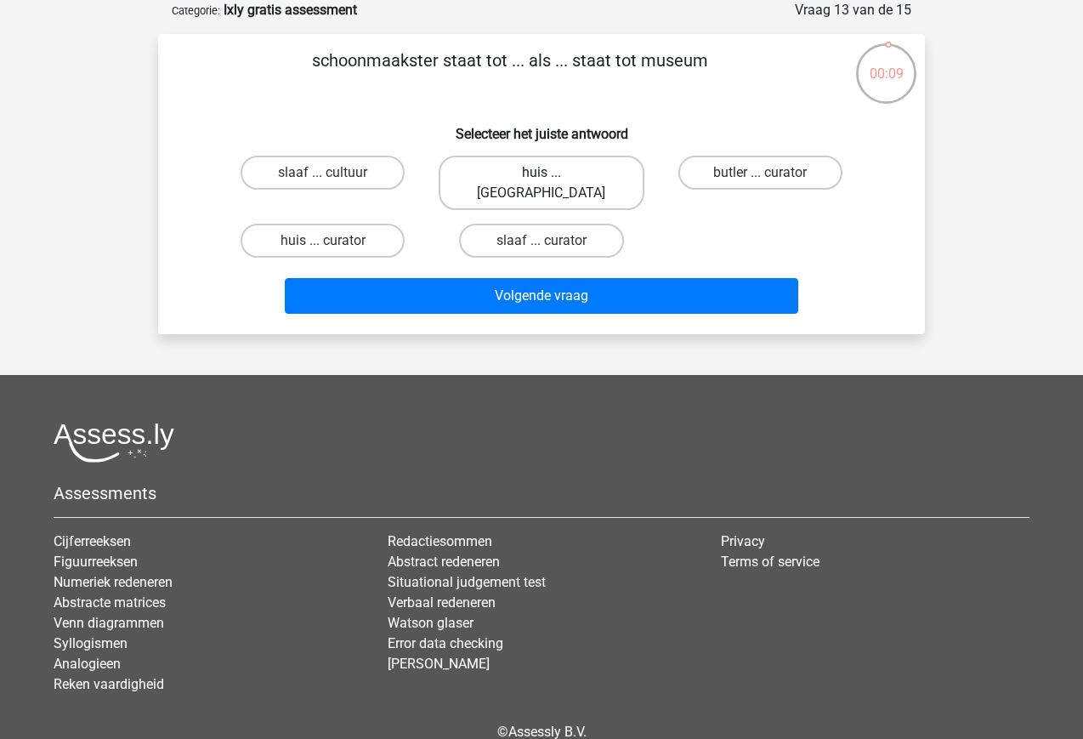
click at [558, 169] on label "huis ... [GEOGRAPHIC_DATA]" at bounding box center [541, 183] width 205 height 54
click at [552, 173] on input "huis ... [GEOGRAPHIC_DATA]" at bounding box center [546, 178] width 11 height 11
radio input "true"
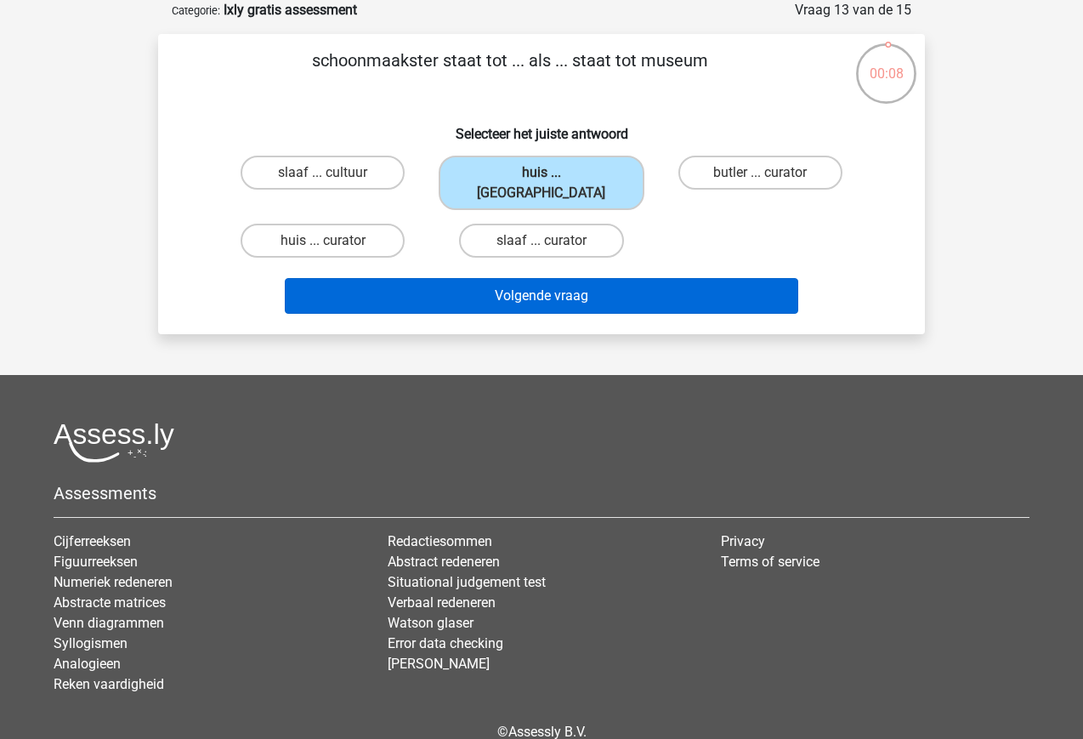
click at [581, 290] on button "Volgende vraag" at bounding box center [542, 296] width 514 height 36
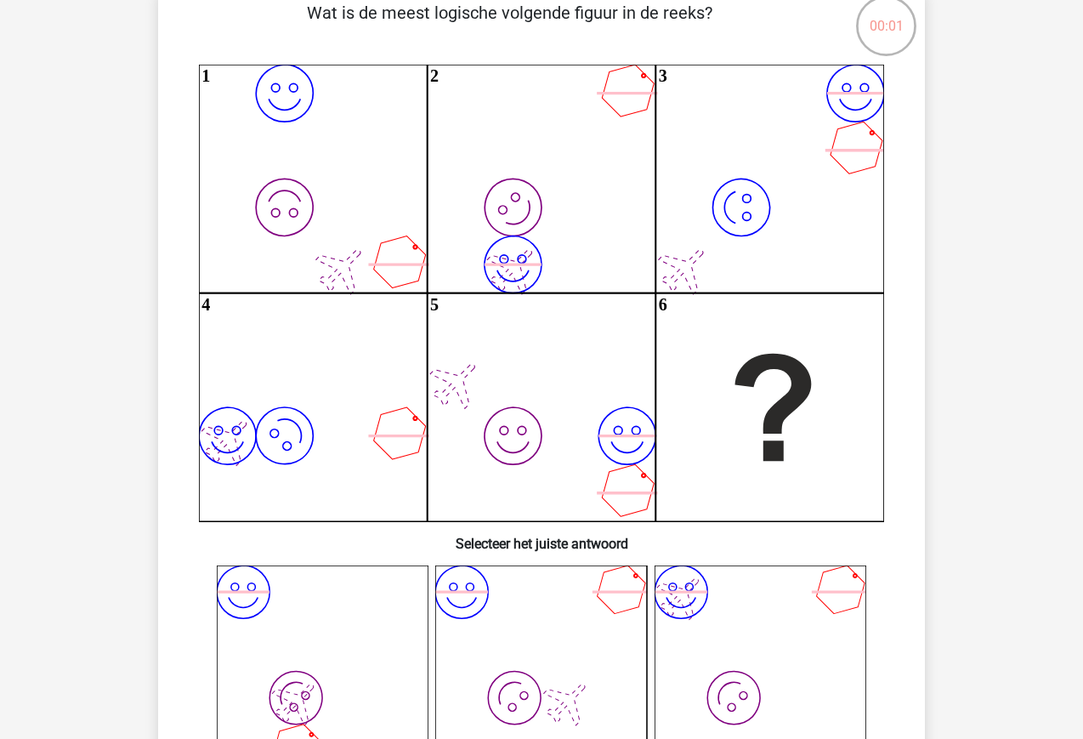
scroll to position [139, 0]
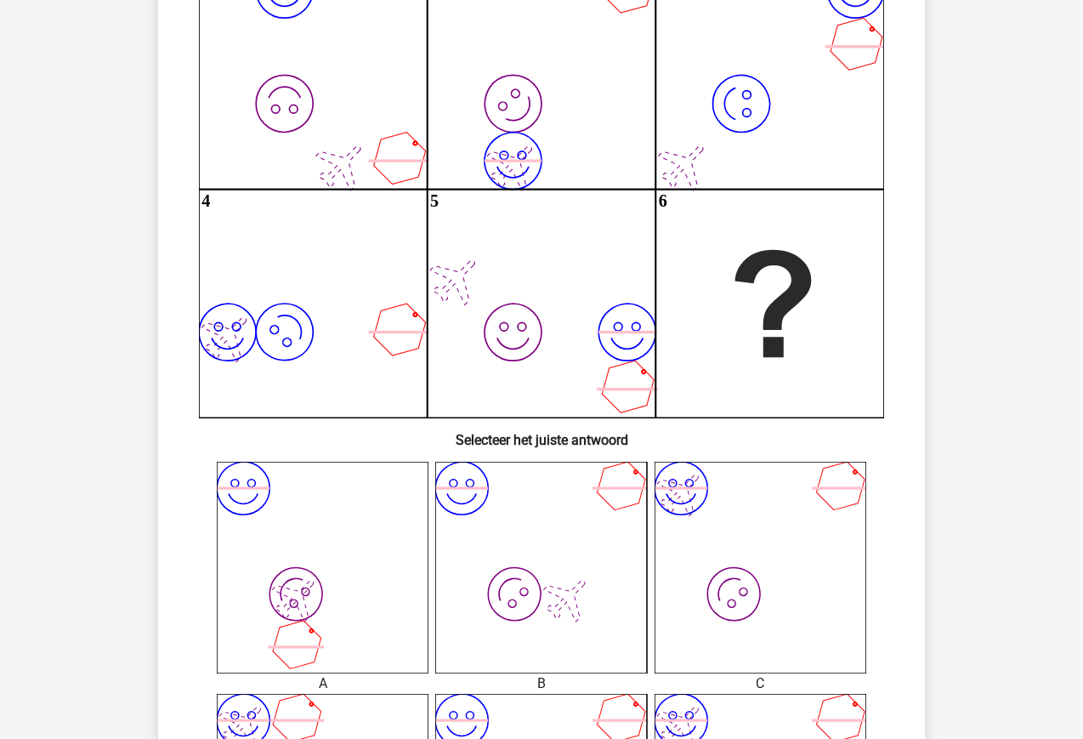
scroll to position [254, 0]
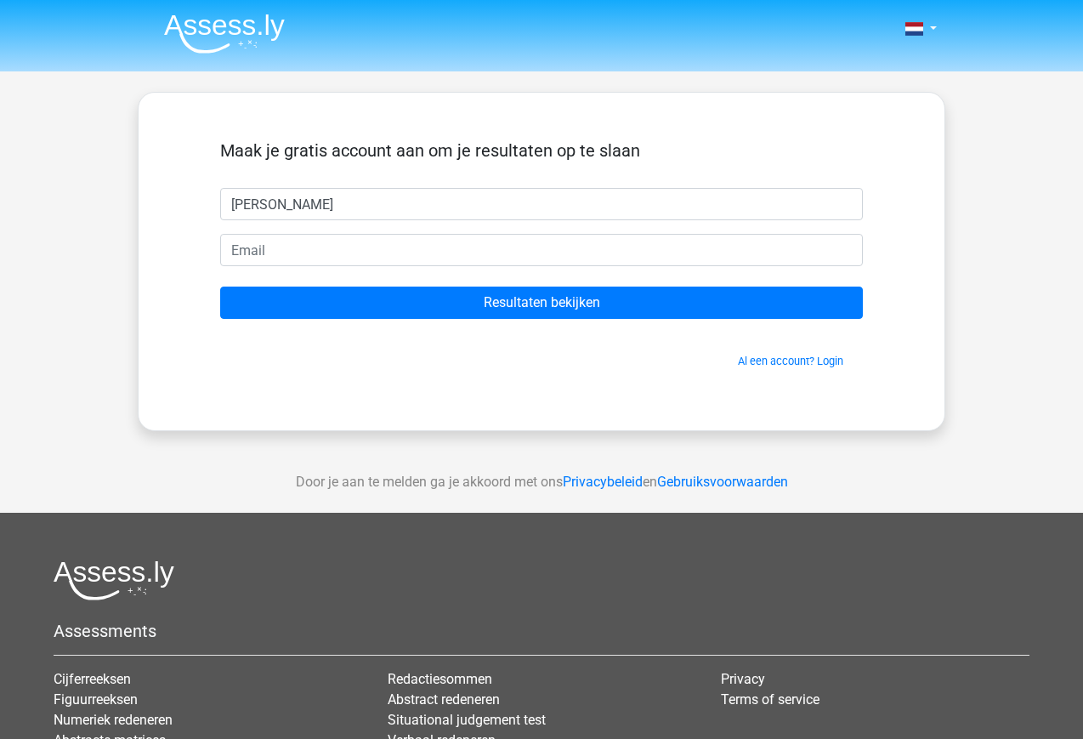
type input "[PERSON_NAME]"
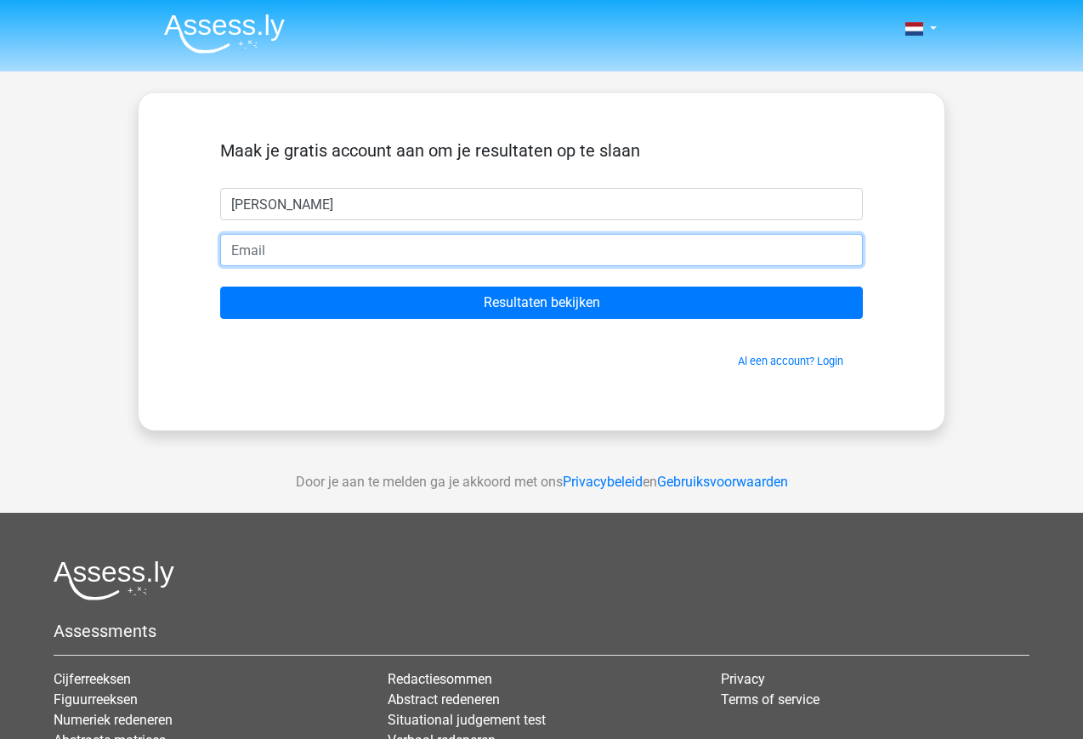
click at [292, 252] on input "email" at bounding box center [541, 250] width 643 height 32
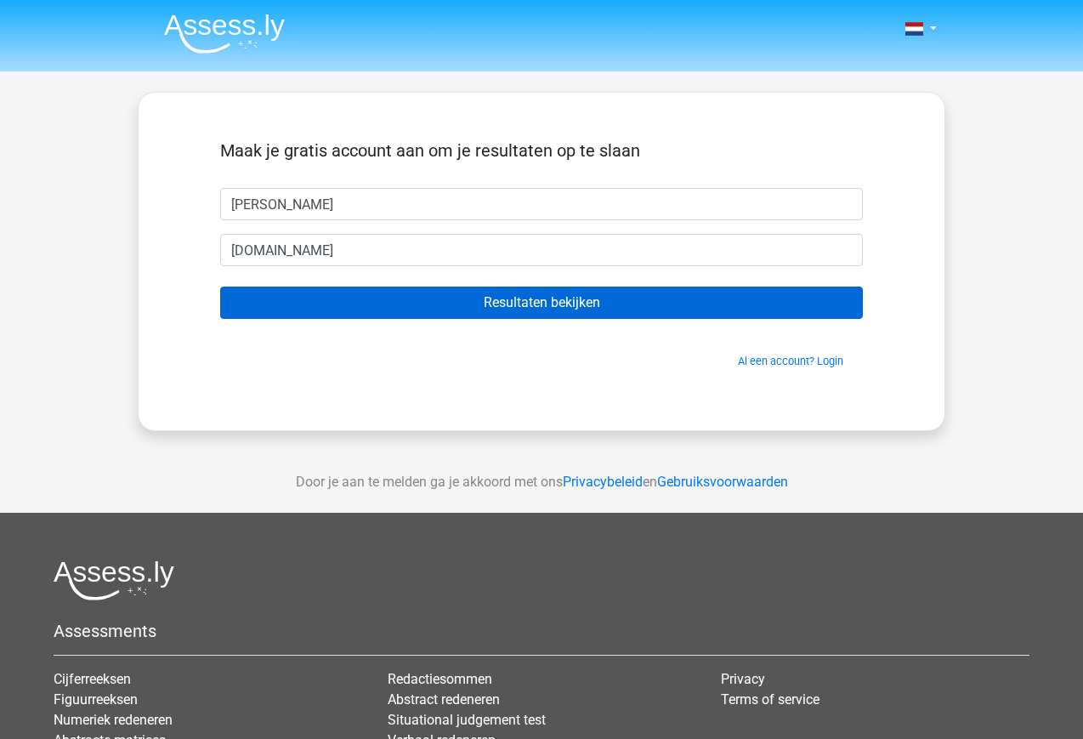
click at [527, 302] on input "Resultaten bekijken" at bounding box center [541, 302] width 643 height 32
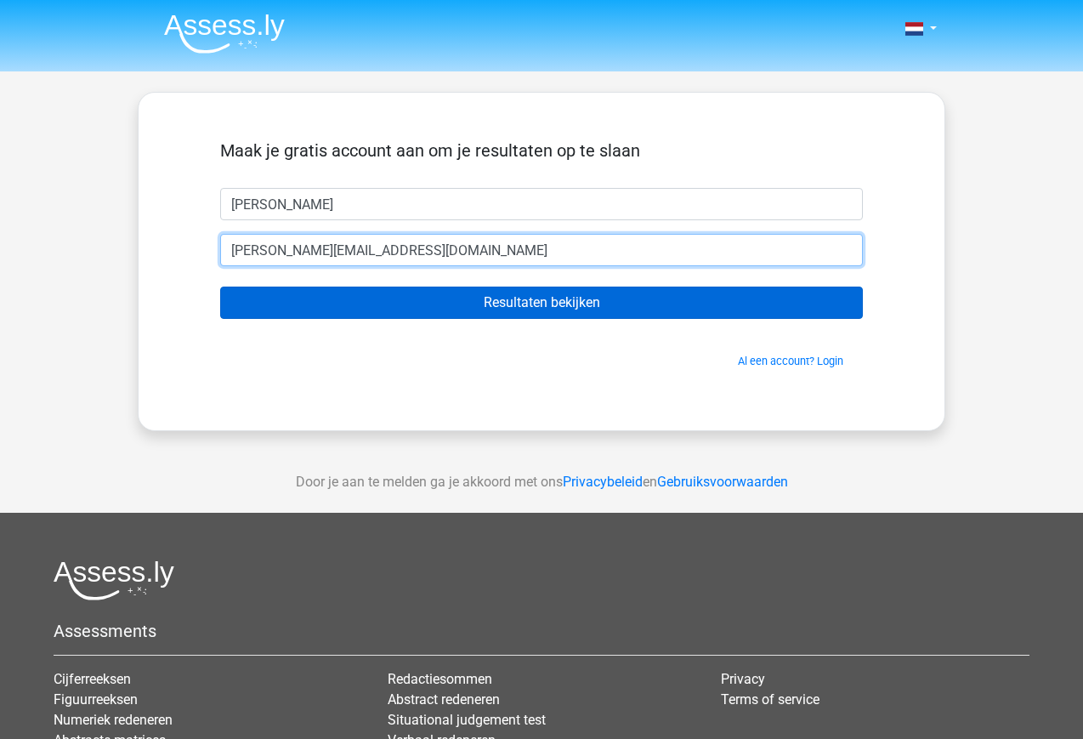
type input "j.vantricht@me.com"
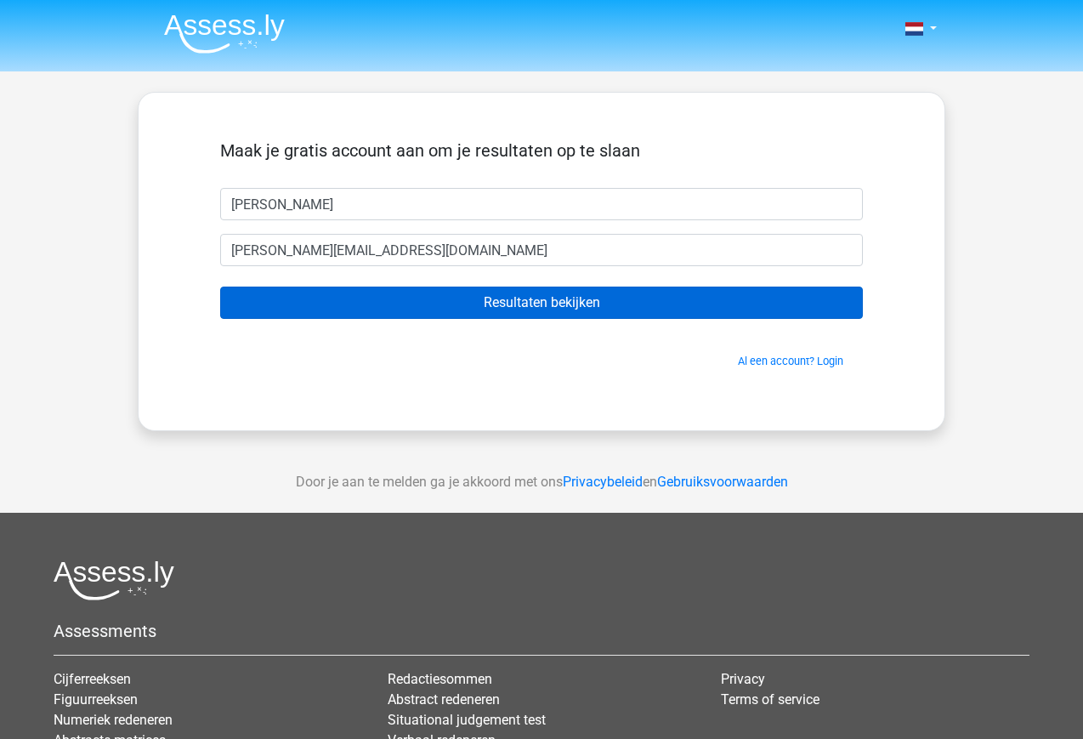
click at [744, 289] on input "Resultaten bekijken" at bounding box center [541, 302] width 643 height 32
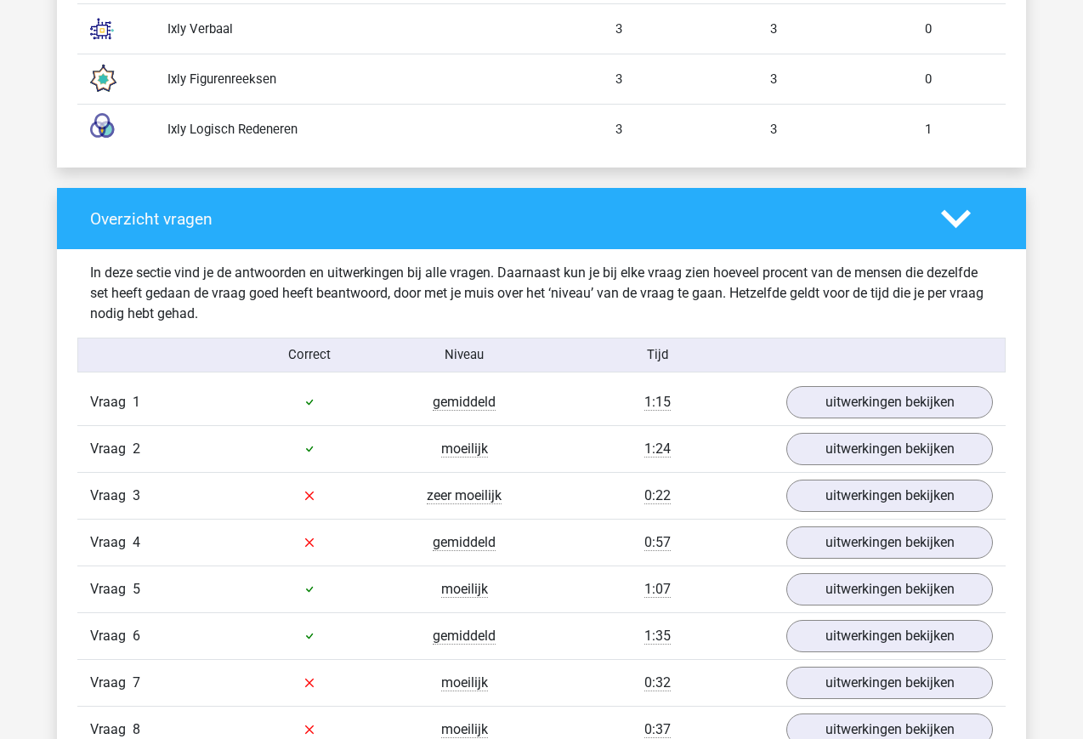
scroll to position [1616, 0]
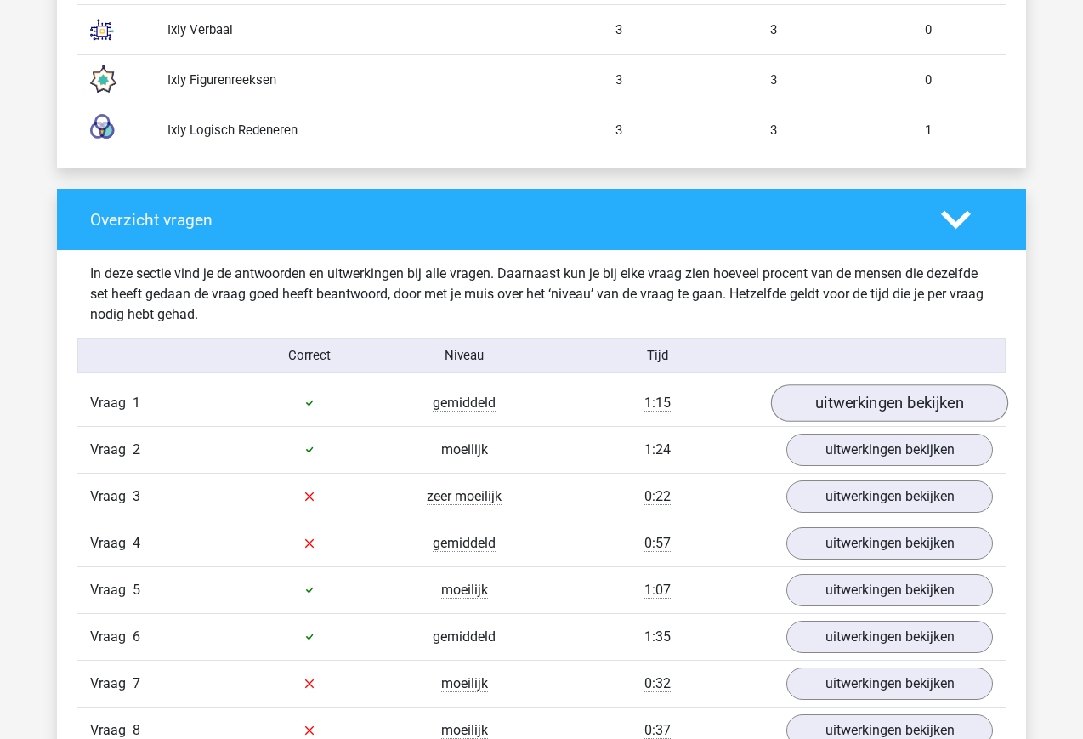
click at [944, 404] on link "uitwerkingen bekijken" at bounding box center [889, 402] width 237 height 37
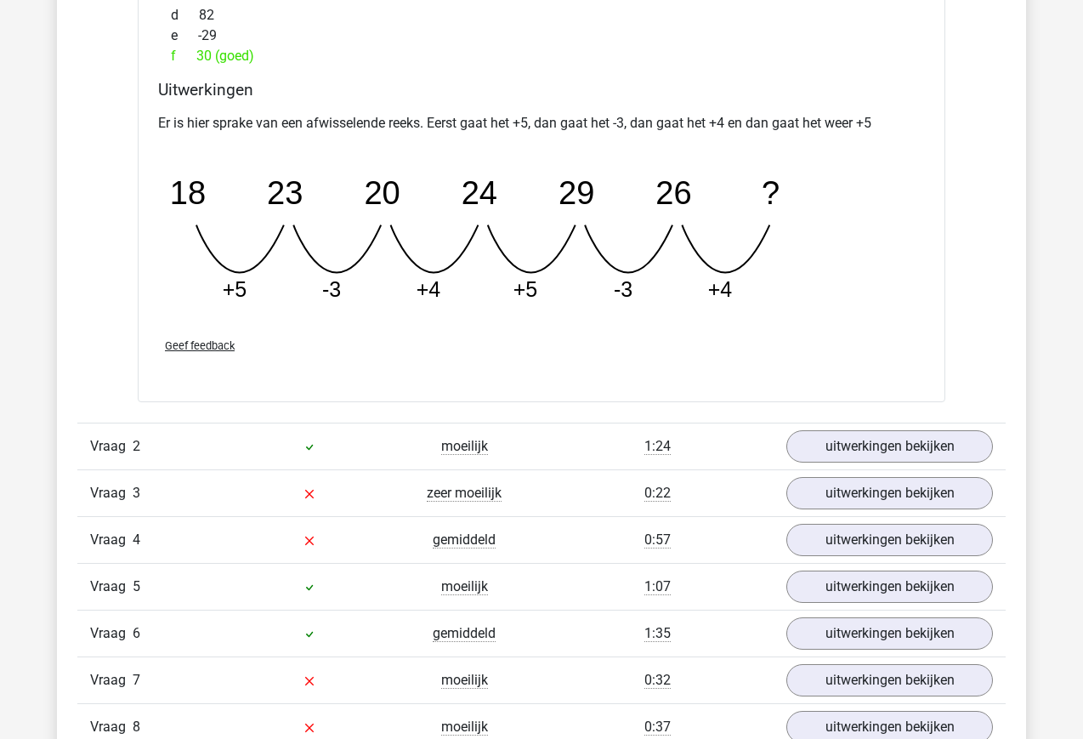
scroll to position [2361, 0]
click at [927, 442] on link "uitwerkingen bekijken" at bounding box center [889, 446] width 237 height 37
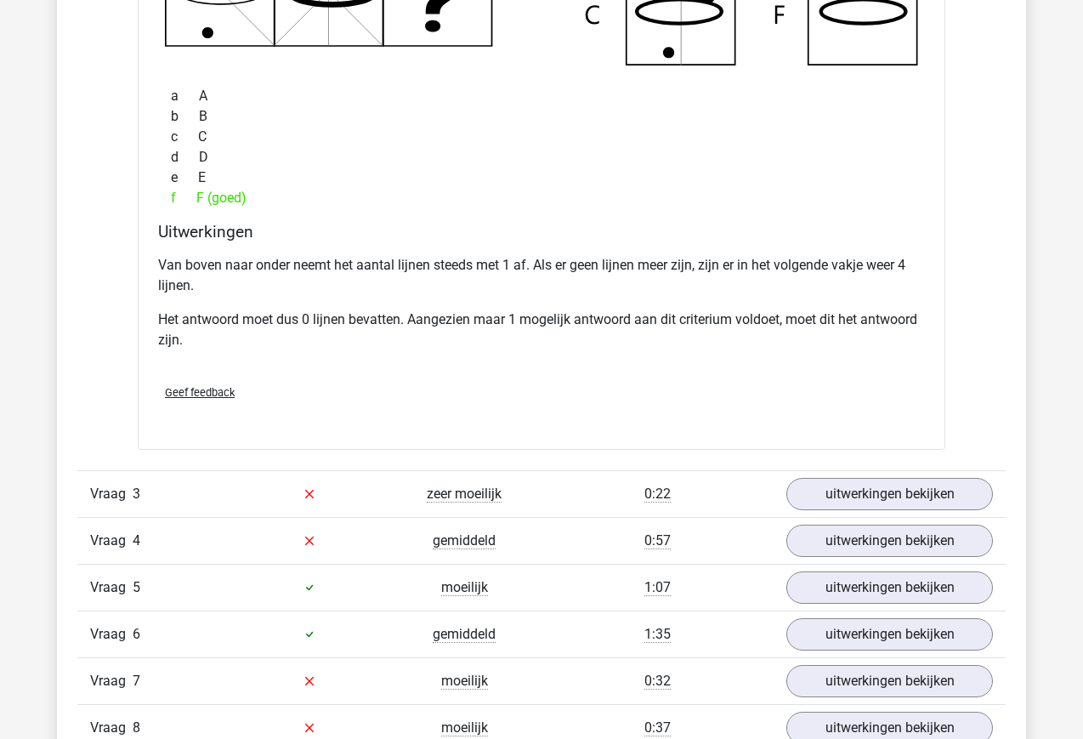
scroll to position [3198, 0]
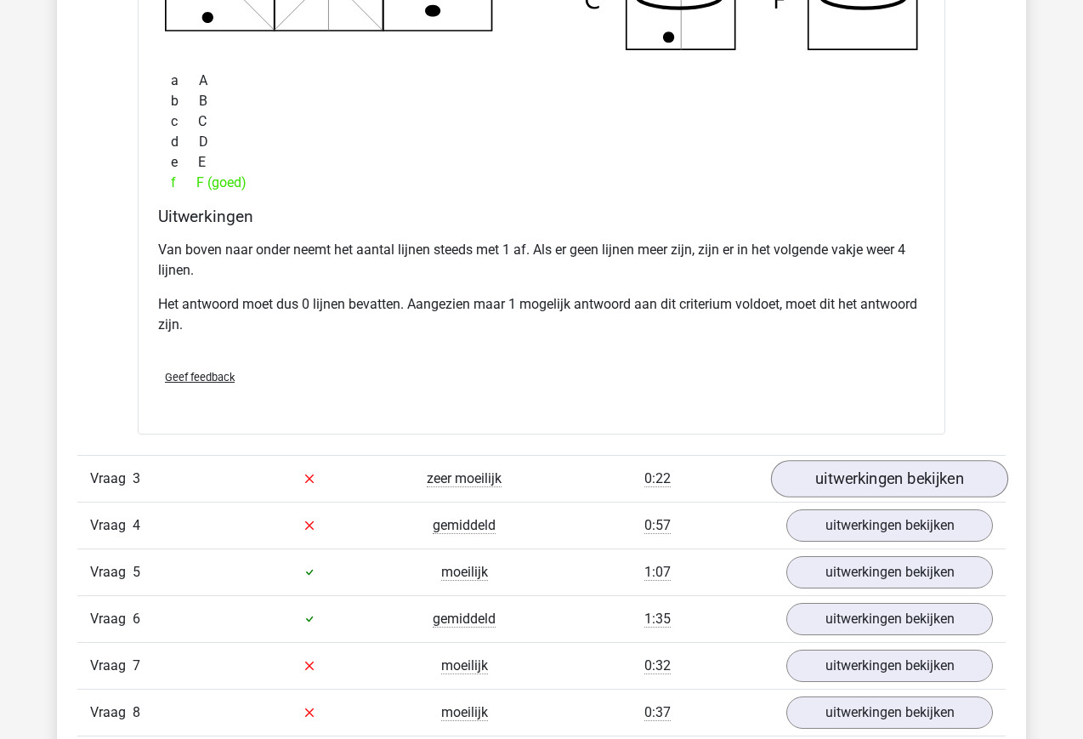
click at [912, 480] on link "uitwerkingen bekijken" at bounding box center [889, 478] width 237 height 37
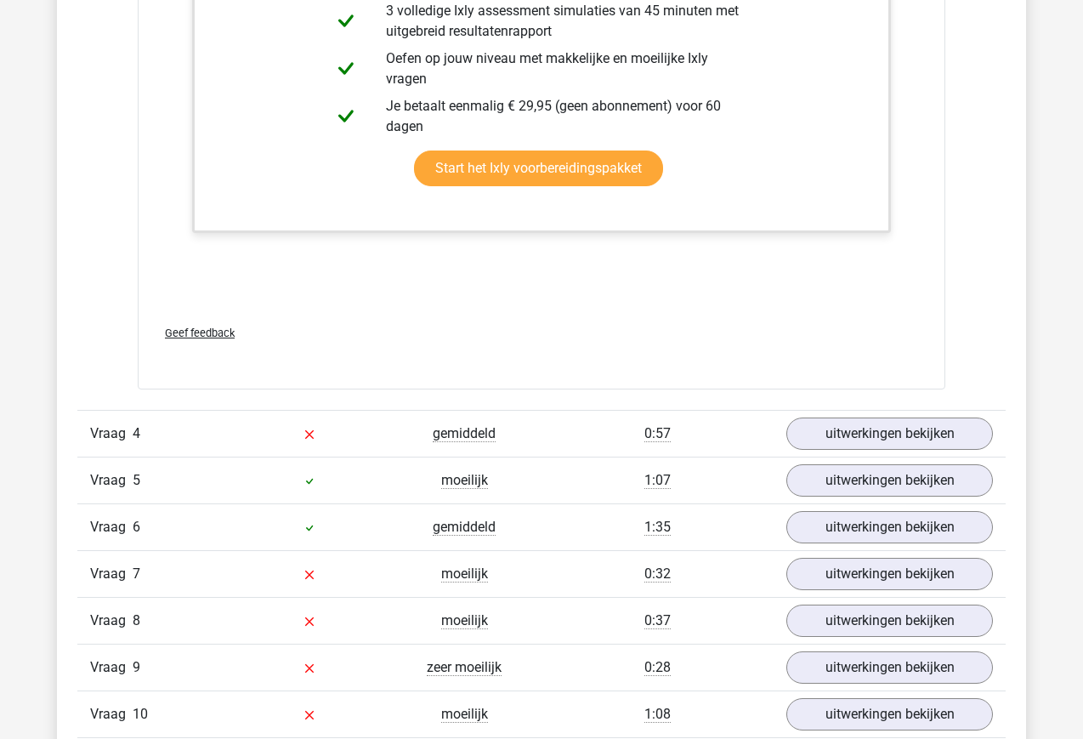
scroll to position [4138, 0]
click at [944, 432] on link "uitwerkingen bekijken" at bounding box center [889, 433] width 237 height 37
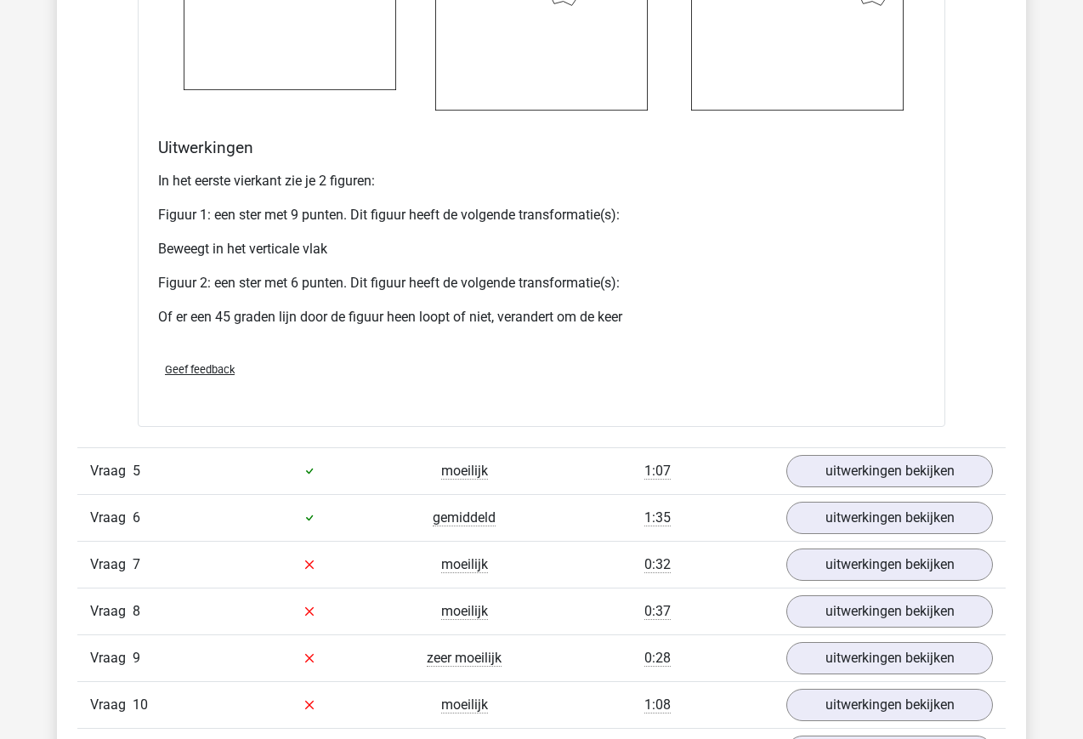
scroll to position [5574, 0]
click at [933, 490] on link "uitwerkingen bekijken" at bounding box center [889, 470] width 237 height 37
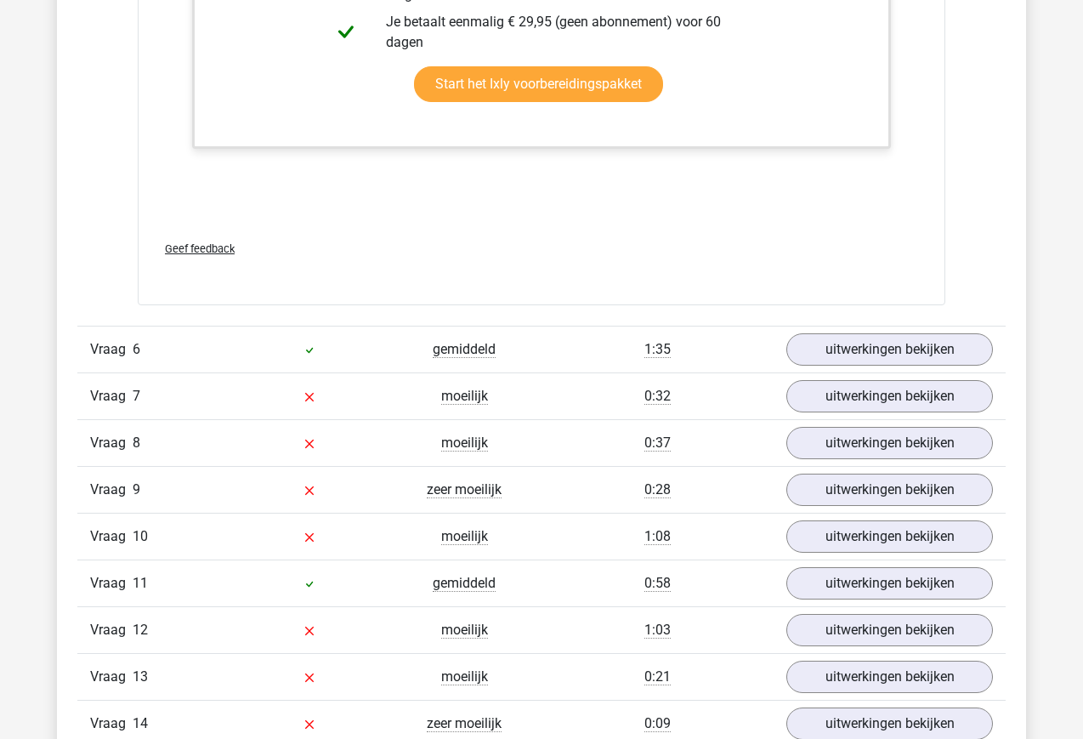
scroll to position [6664, 0]
click at [925, 368] on link "uitwerkingen bekijken" at bounding box center [889, 349] width 237 height 37
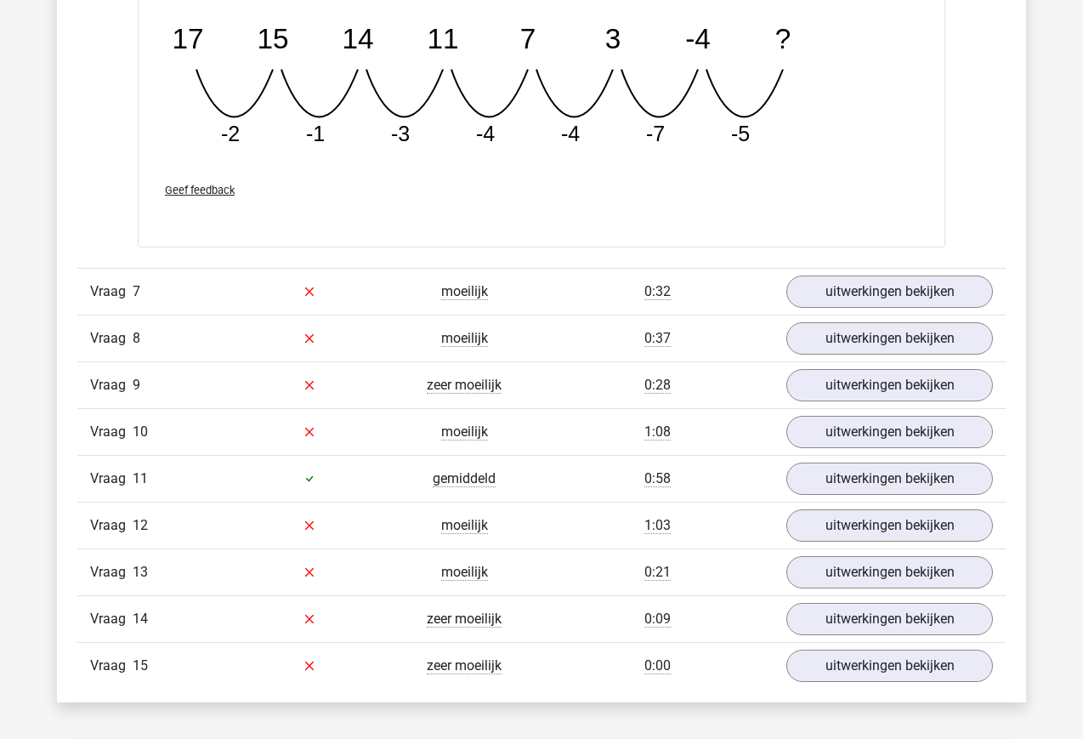
scroll to position [7552, 0]
click at [949, 310] on link "uitwerkingen bekijken" at bounding box center [889, 291] width 237 height 37
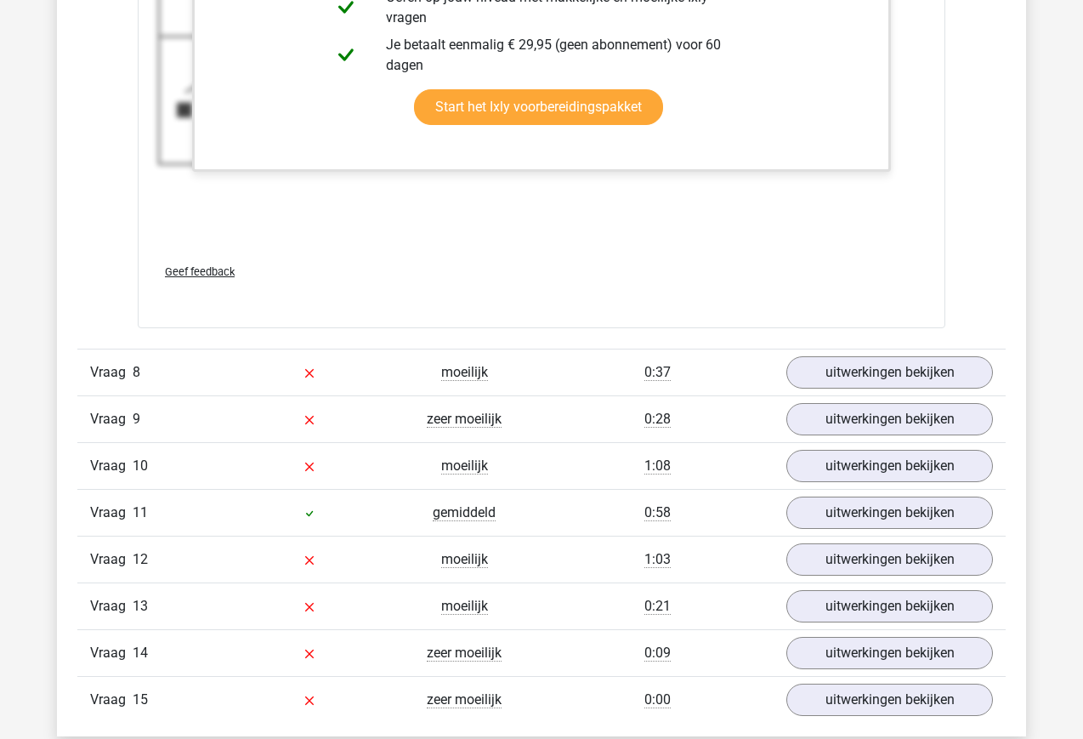
scroll to position [8728, 0]
click at [941, 391] on link "uitwerkingen bekijken" at bounding box center [889, 372] width 237 height 37
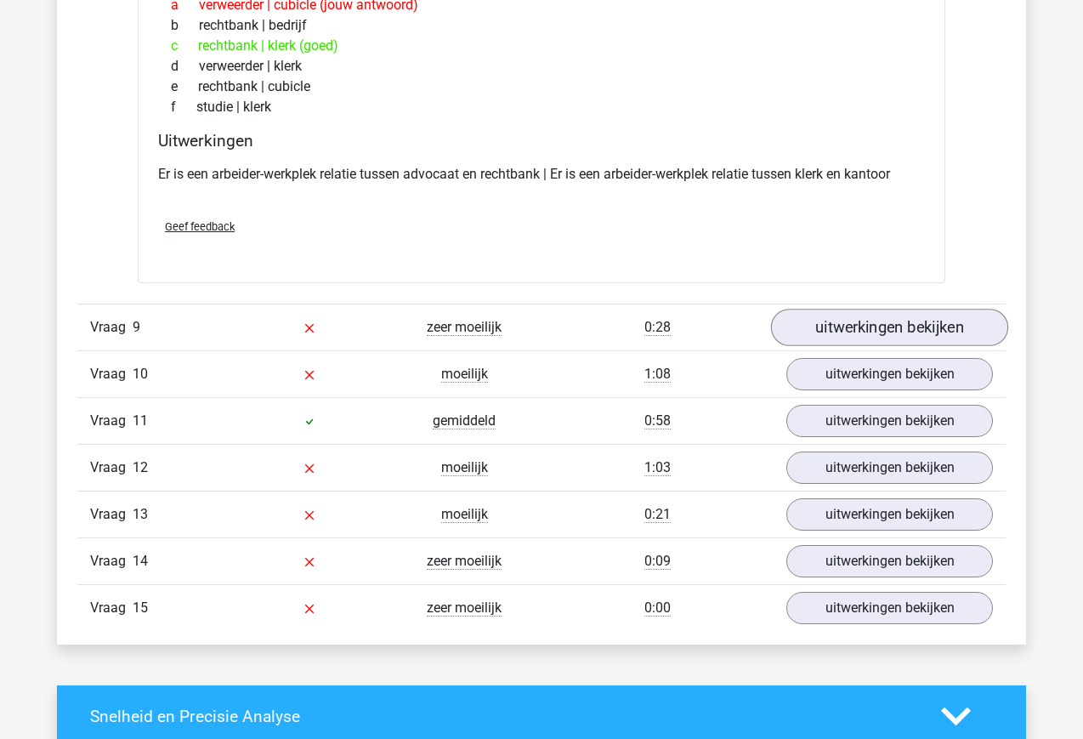
click at [942, 346] on link "uitwerkingen bekijken" at bounding box center [889, 327] width 237 height 37
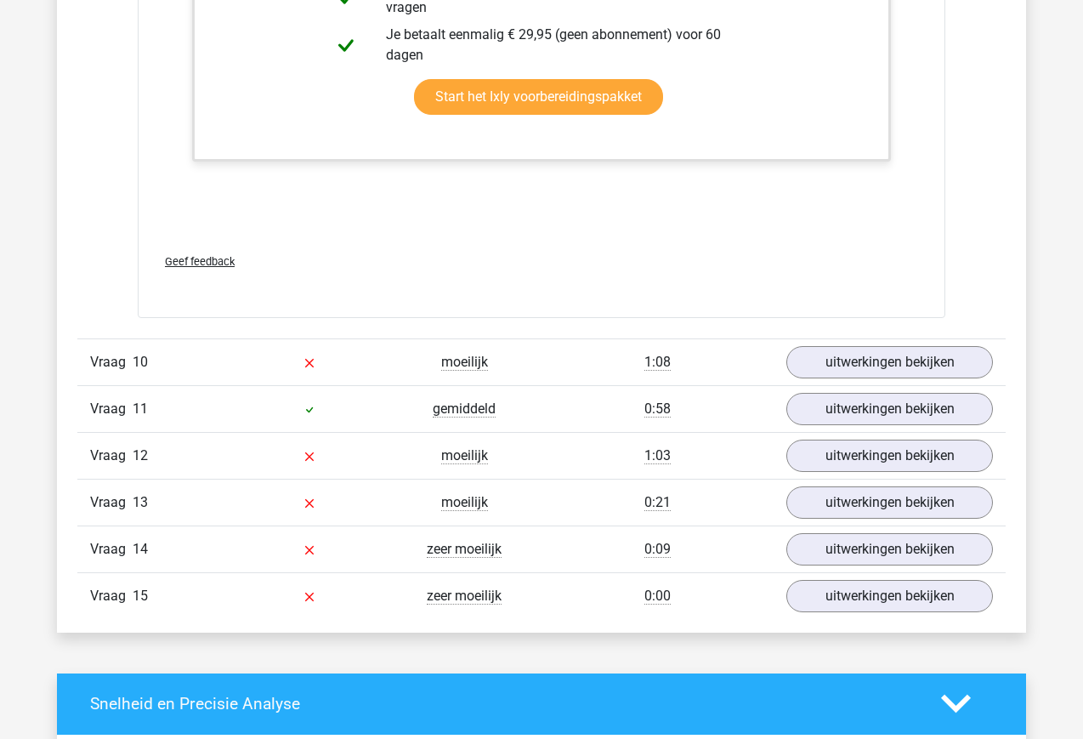
scroll to position [10990, 0]
click at [954, 379] on link "uitwerkingen bekijken" at bounding box center [889, 361] width 237 height 37
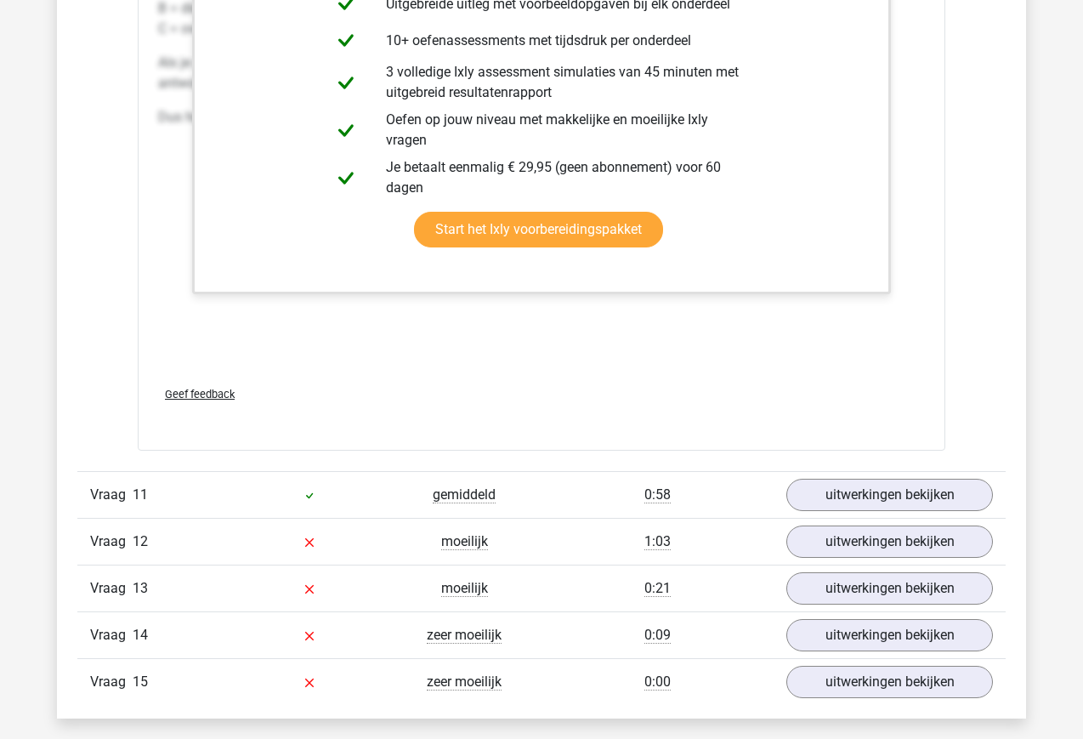
scroll to position [11826, 0]
click at [960, 513] on link "uitwerkingen bekijken" at bounding box center [889, 494] width 237 height 37
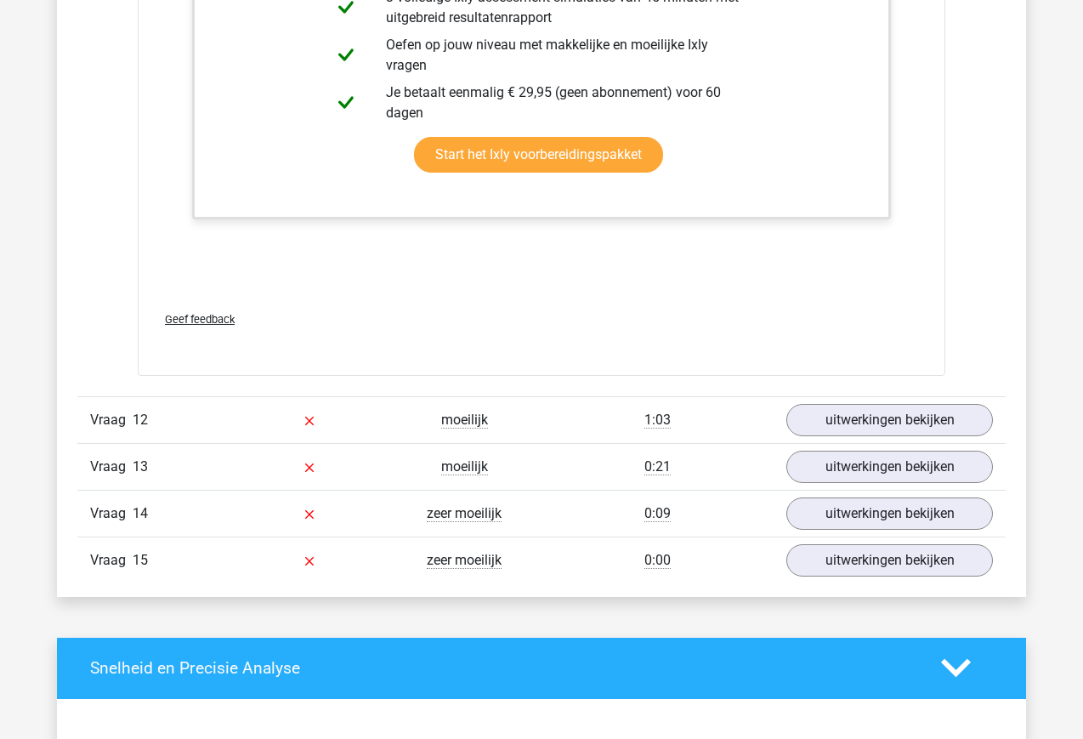
scroll to position [13009, 0]
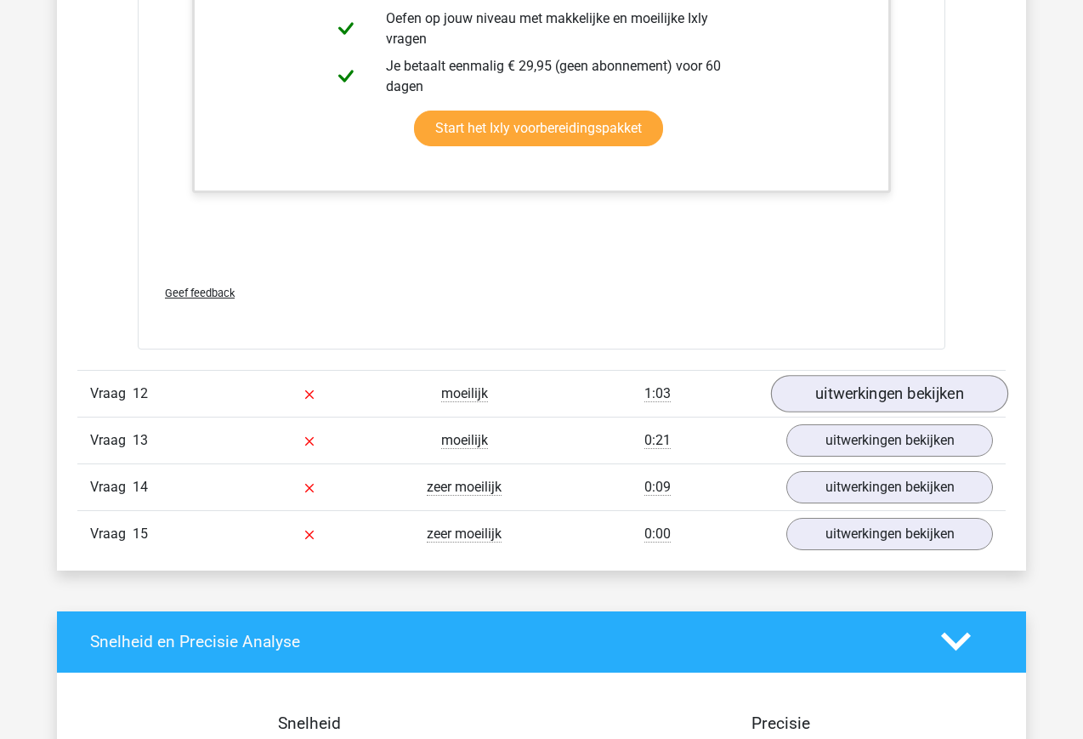
click at [949, 412] on link "uitwerkingen bekijken" at bounding box center [889, 393] width 237 height 37
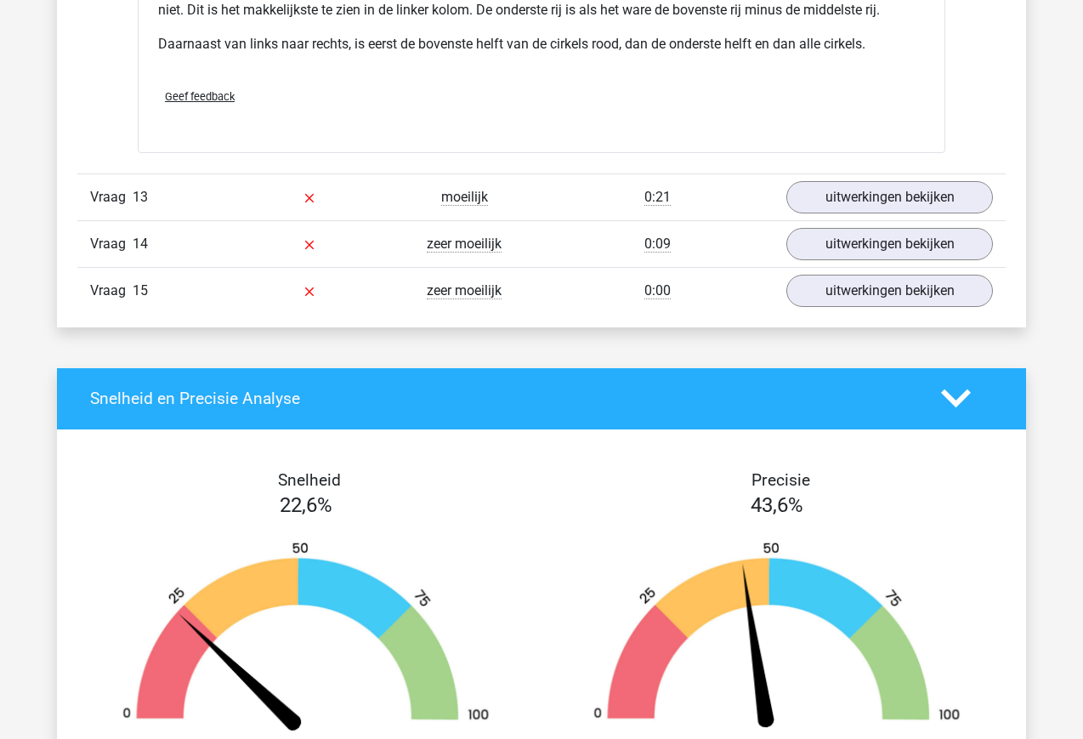
scroll to position [14102, 0]
click at [923, 216] on link "uitwerkingen bekijken" at bounding box center [889, 196] width 237 height 37
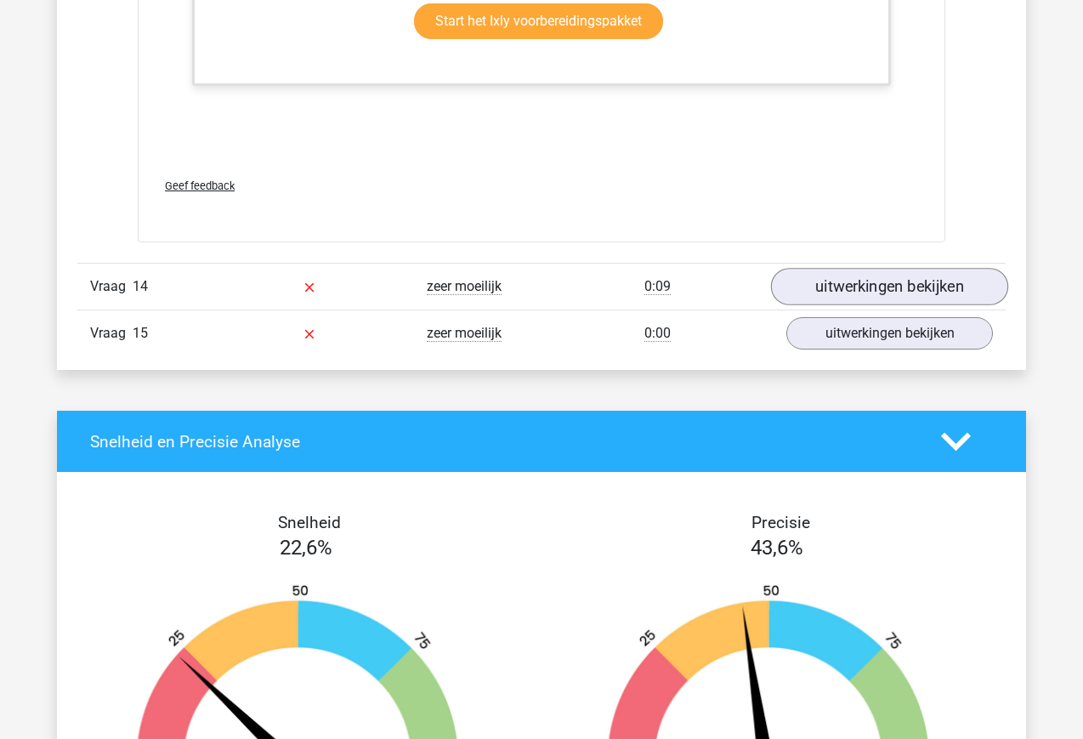
click at [921, 303] on link "uitwerkingen bekijken" at bounding box center [889, 286] width 237 height 37
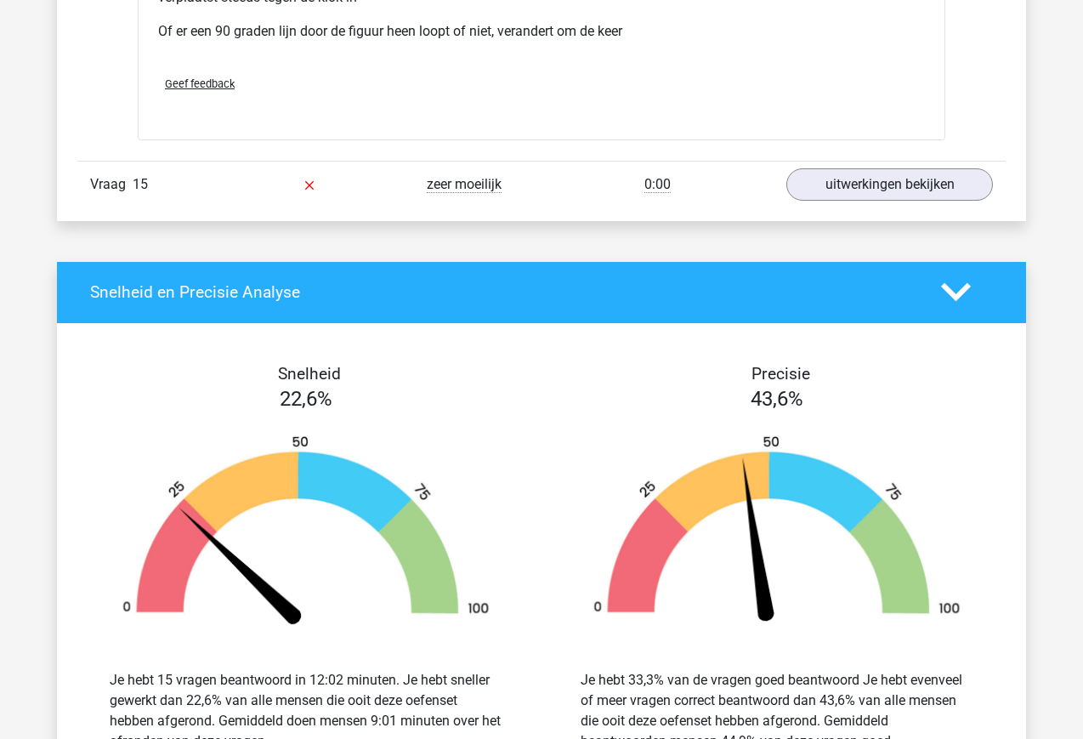
scroll to position [16664, 0]
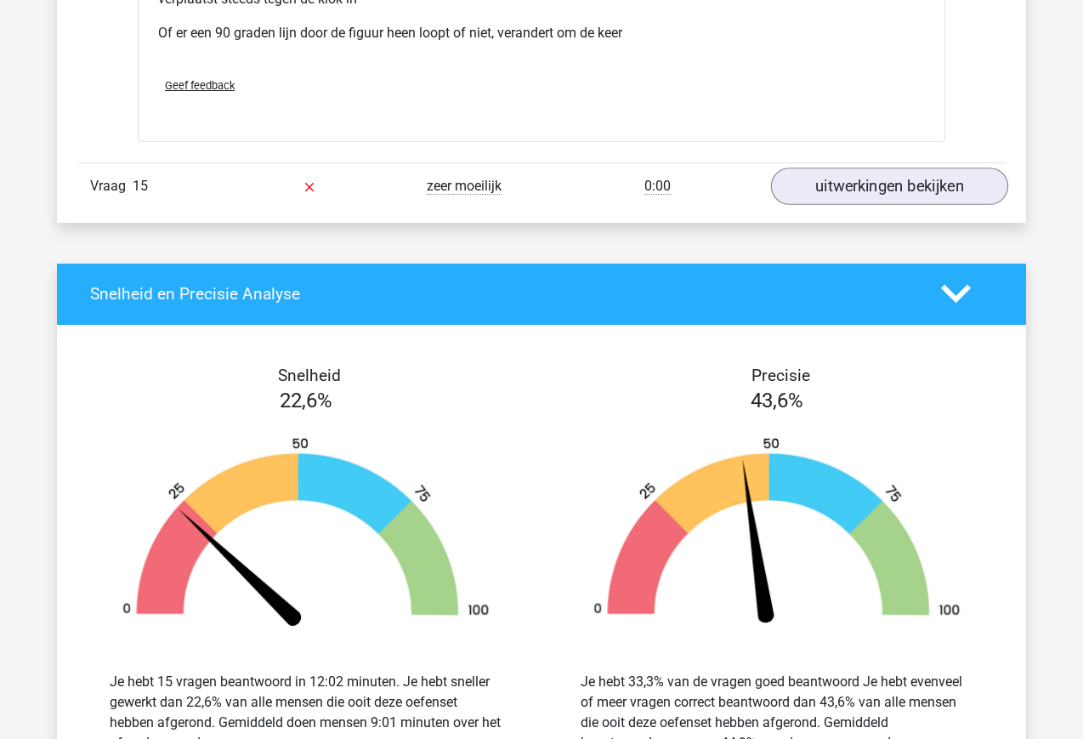
click at [921, 205] on link "uitwerkingen bekijken" at bounding box center [889, 185] width 237 height 37
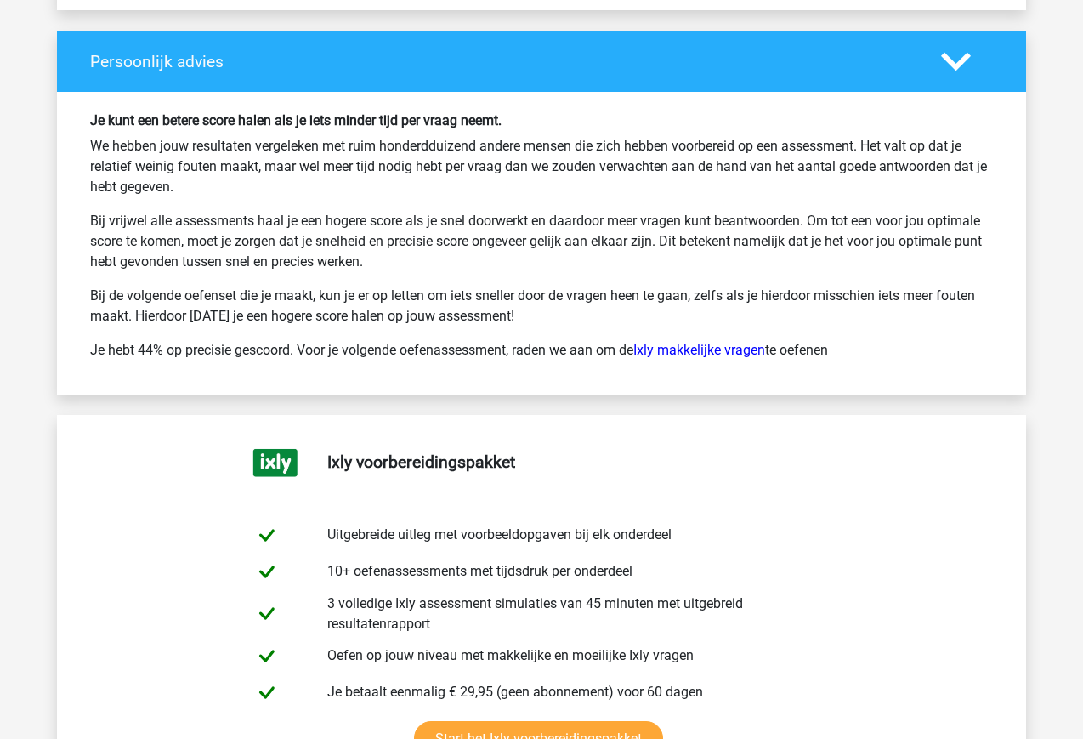
scroll to position [18408, 0]
